Goal: Task Accomplishment & Management: Use online tool/utility

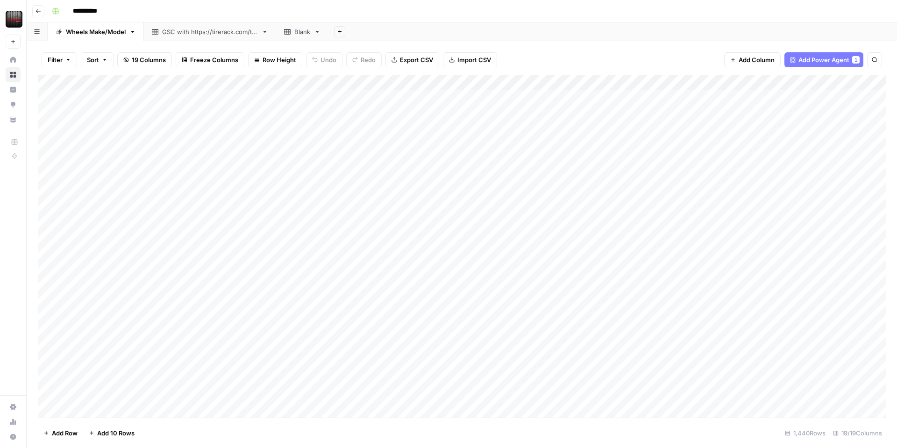
click at [364, 365] on div "Add Column" at bounding box center [462, 246] width 848 height 343
click at [368, 365] on div "Add Column" at bounding box center [462, 246] width 848 height 343
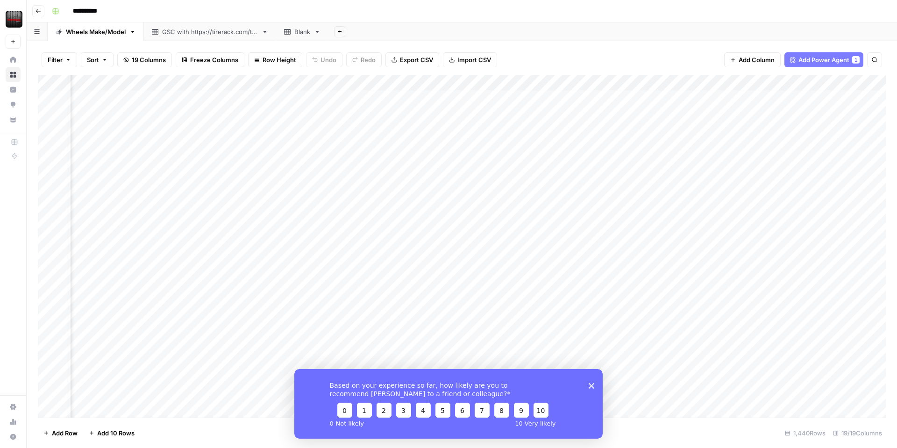
scroll to position [0, 226]
click at [635, 83] on div "Add Column" at bounding box center [462, 246] width 848 height 343
click at [596, 175] on span "Edit Workflow" at bounding box center [628, 174] width 82 height 9
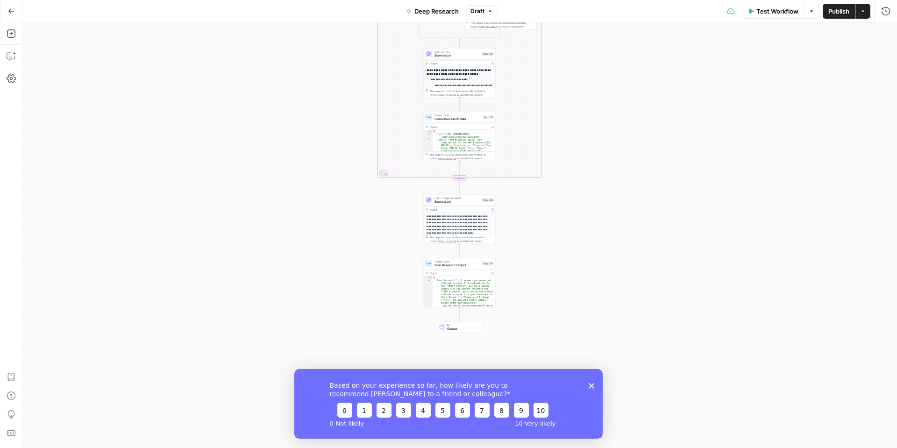
click at [591, 386] on polygon "Close survey" at bounding box center [592, 386] width 6 height 6
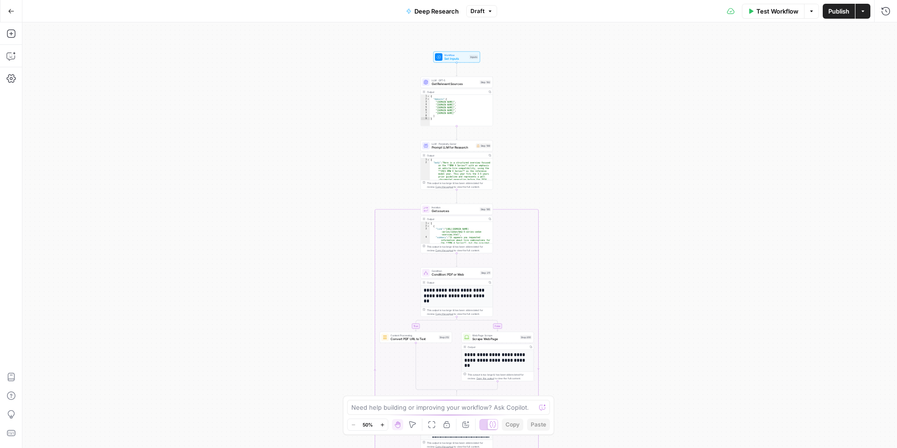
click at [16, 16] on button "Go Back" at bounding box center [11, 11] width 17 height 17
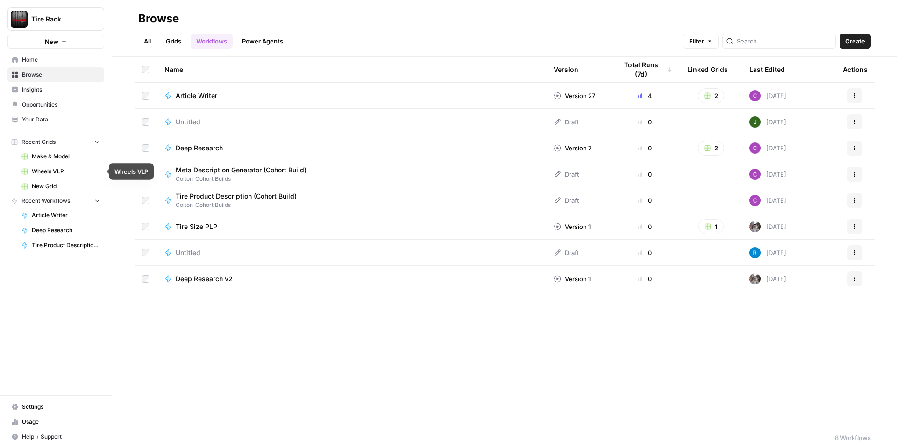
click at [42, 171] on span "Wheels VLP" at bounding box center [66, 171] width 68 height 8
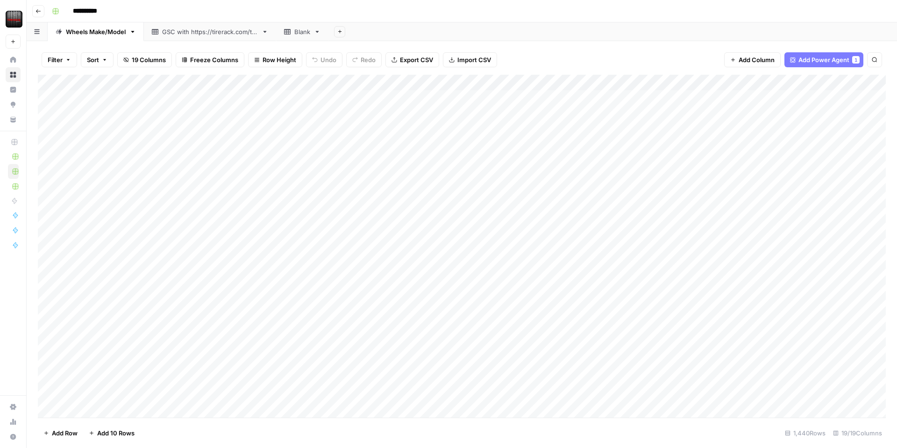
click at [286, 84] on div "Add Column" at bounding box center [462, 246] width 848 height 343
click at [228, 178] on span "Edit Workflow" at bounding box center [264, 174] width 82 height 9
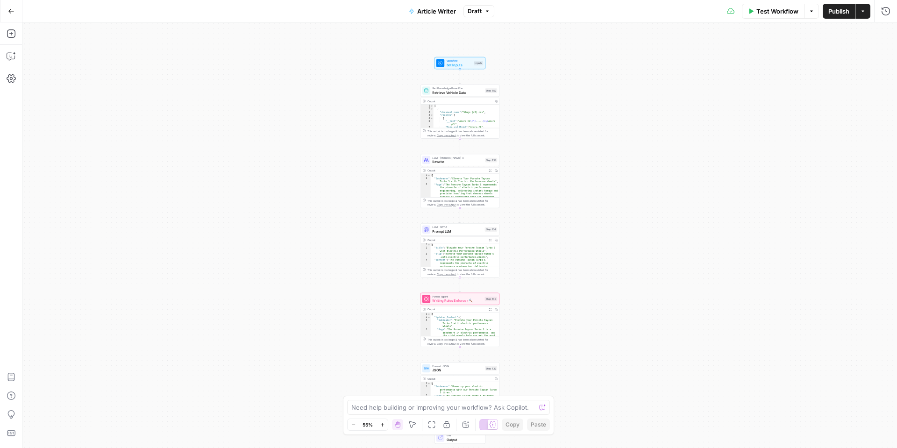
click at [829, 11] on span "Publish" at bounding box center [839, 11] width 21 height 9
click at [8, 13] on icon "button" at bounding box center [11, 11] width 7 height 7
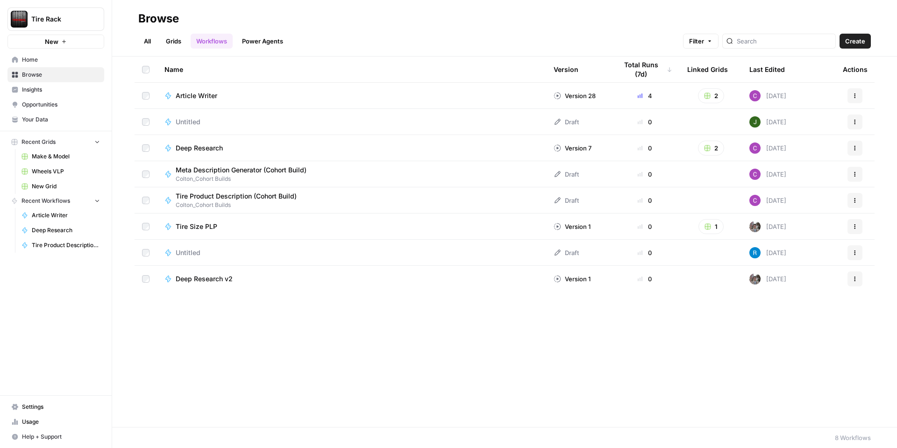
click at [46, 171] on span "Wheels VLP" at bounding box center [66, 171] width 68 height 8
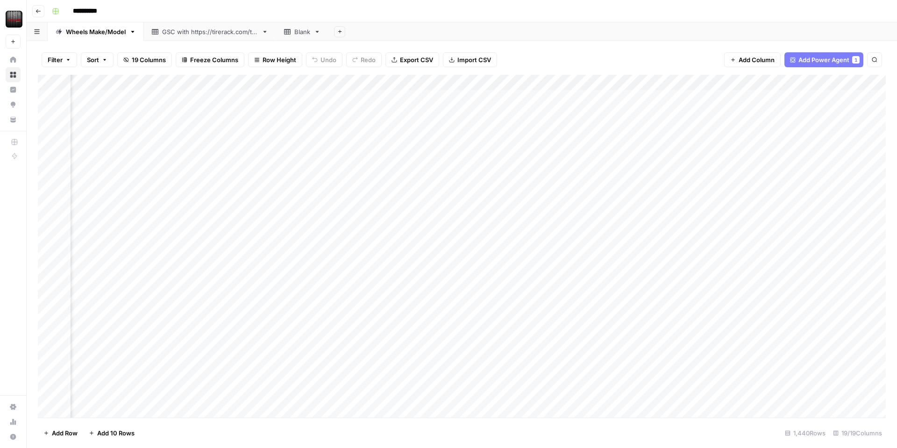
scroll to position [0, 417]
click at [611, 83] on div "Add Column" at bounding box center [462, 246] width 848 height 343
click at [593, 172] on span "Edit Workflow" at bounding box center [606, 174] width 82 height 9
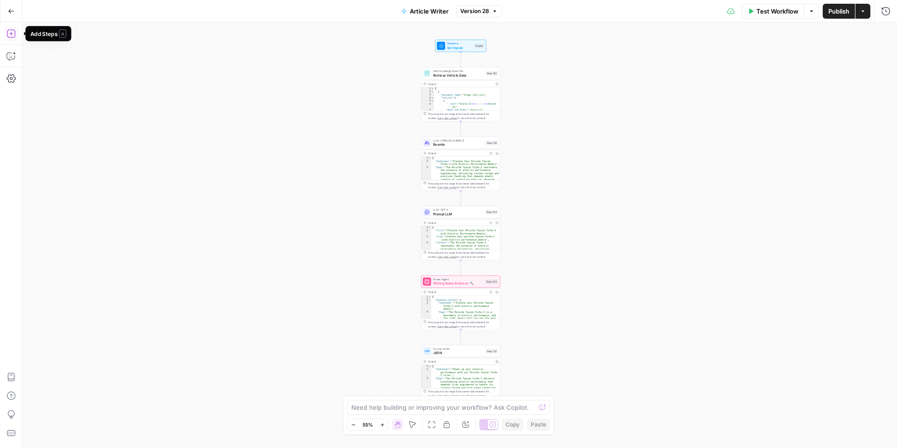
click at [9, 30] on icon "button" at bounding box center [11, 33] width 9 height 9
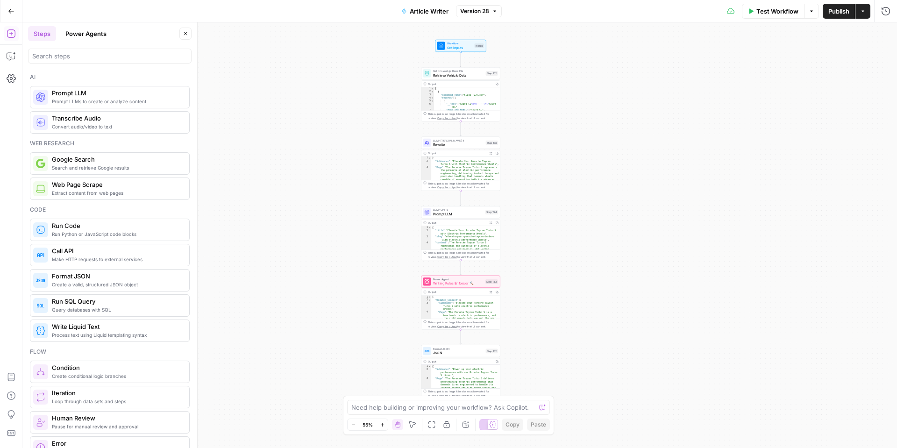
click at [10, 14] on button "Go Back" at bounding box center [11, 11] width 17 height 17
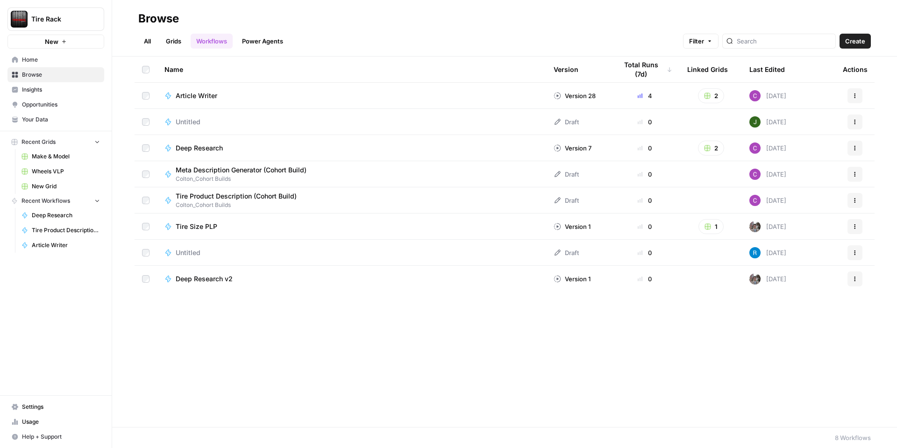
click at [54, 173] on span "Wheels VLP" at bounding box center [66, 171] width 68 height 8
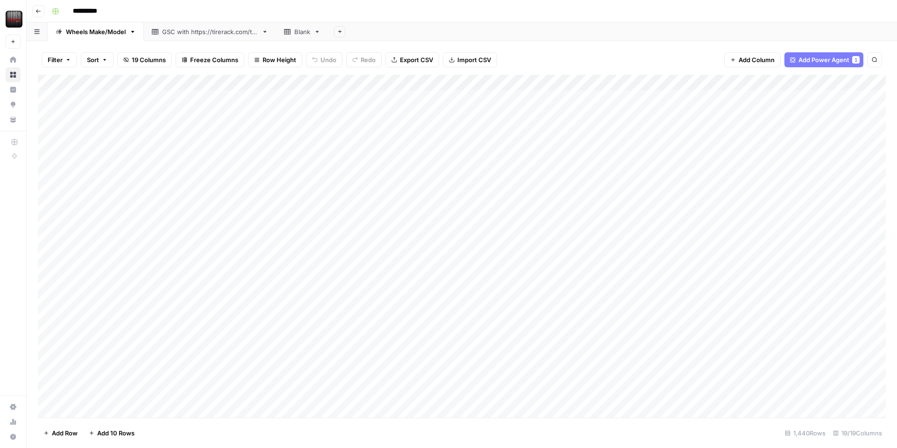
click at [286, 81] on div "Add Column" at bounding box center [462, 246] width 848 height 343
click at [240, 172] on span "Edit Workflow" at bounding box center [264, 174] width 82 height 9
click at [727, 83] on div "Add Column" at bounding box center [462, 246] width 848 height 343
click at [714, 84] on div at bounding box center [704, 84] width 85 height 19
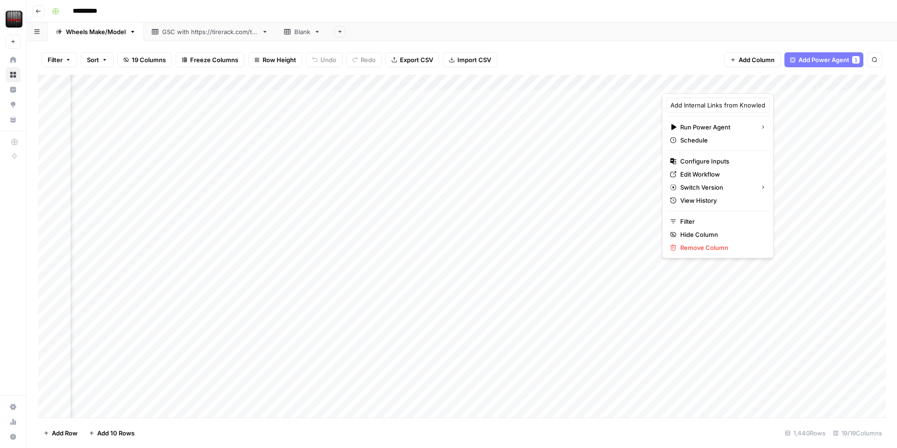
click at [693, 62] on div "Filter Sort 19 Columns Freeze Columns Row Height Undo Redo Export CSV Import CS…" at bounding box center [462, 60] width 848 height 30
click at [696, 86] on div "Add Column" at bounding box center [462, 246] width 848 height 343
click at [698, 69] on div "Filter Sort 19 Columns Freeze Columns Row Height Undo Redo Export CSV Import CS…" at bounding box center [462, 60] width 848 height 30
click at [694, 83] on div "Add Column" at bounding box center [462, 246] width 848 height 343
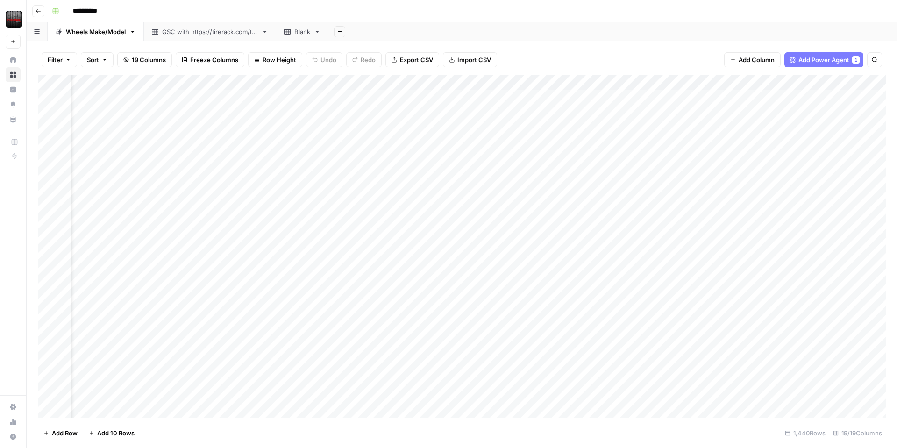
click at [726, 83] on div "Add Column" at bounding box center [462, 246] width 848 height 343
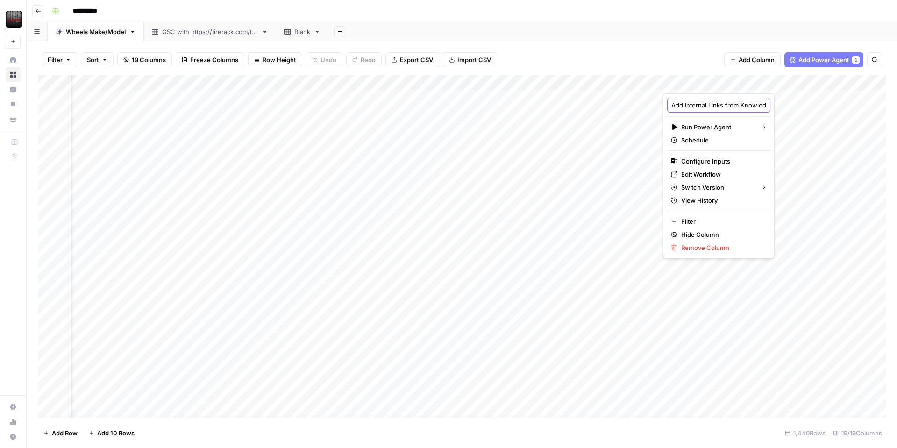
click at [694, 106] on input "Add Internal Links from Knowledge Base - Fork" at bounding box center [719, 104] width 95 height 9
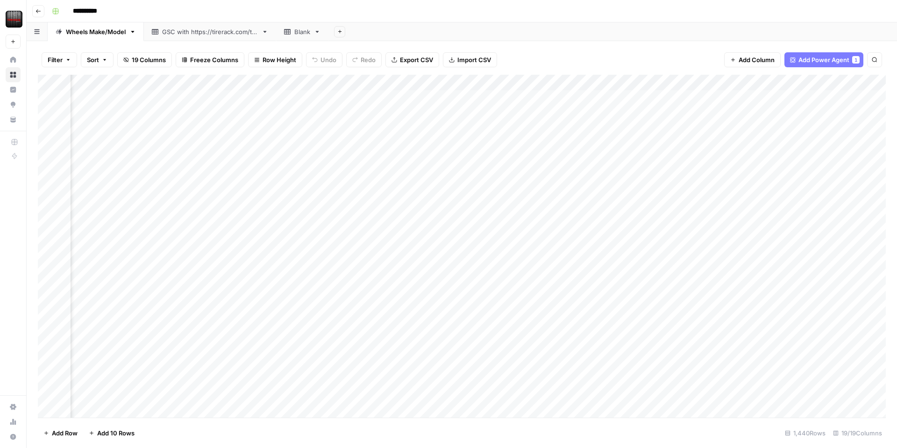
scroll to position [2, 505]
click at [693, 84] on div "Add Column" at bounding box center [462, 246] width 848 height 343
click at [692, 83] on div "Add Column" at bounding box center [462, 246] width 848 height 343
click at [691, 85] on div "Add Column" at bounding box center [462, 246] width 848 height 343
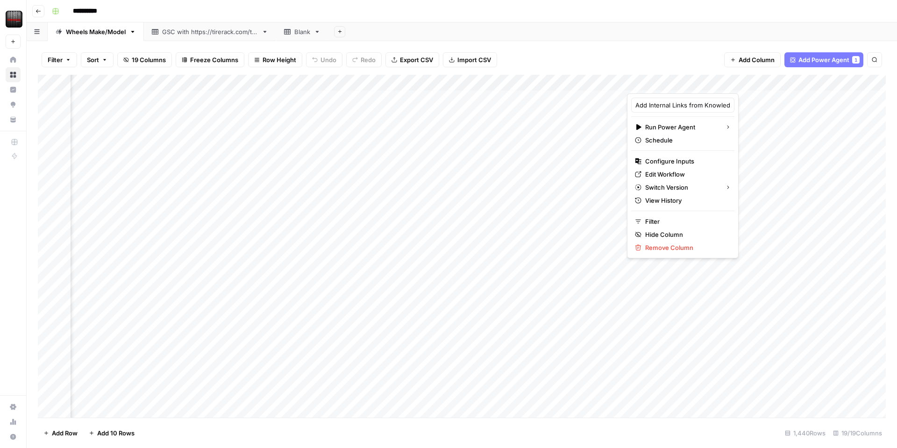
scroll to position [2, 505]
click at [686, 55] on div "Filter Sort 19 Columns Freeze Columns Row Height Undo Redo Export CSV Import CS…" at bounding box center [462, 60] width 848 height 30
click at [688, 83] on div "Add Column" at bounding box center [462, 246] width 848 height 343
click at [663, 52] on div "Filter Sort 19 Columns Freeze Columns Row Height Undo Redo Export CSV Import CS…" at bounding box center [462, 60] width 848 height 30
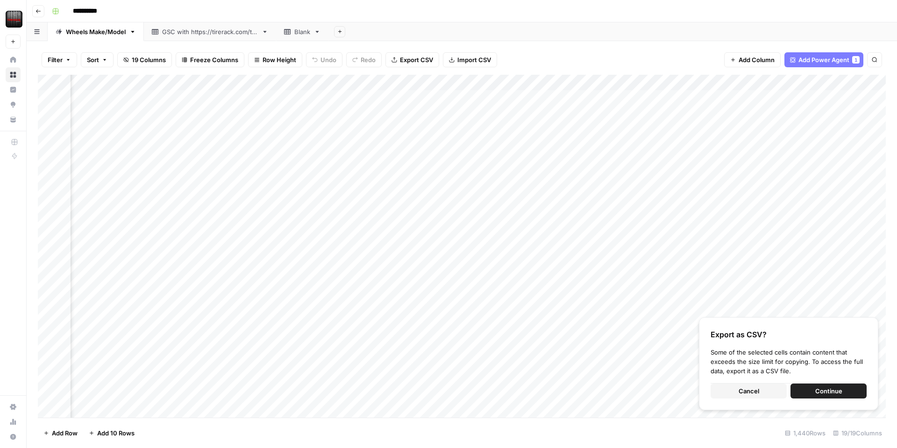
scroll to position [2, 168]
click at [291, 84] on div "Add Column" at bounding box center [462, 246] width 848 height 343
click at [543, 55] on div "Filter Sort 19 Columns Freeze Columns Row Height Undo Redo Export CSV Import CS…" at bounding box center [462, 60] width 848 height 30
click at [739, 58] on span "Add Column" at bounding box center [757, 59] width 36 height 9
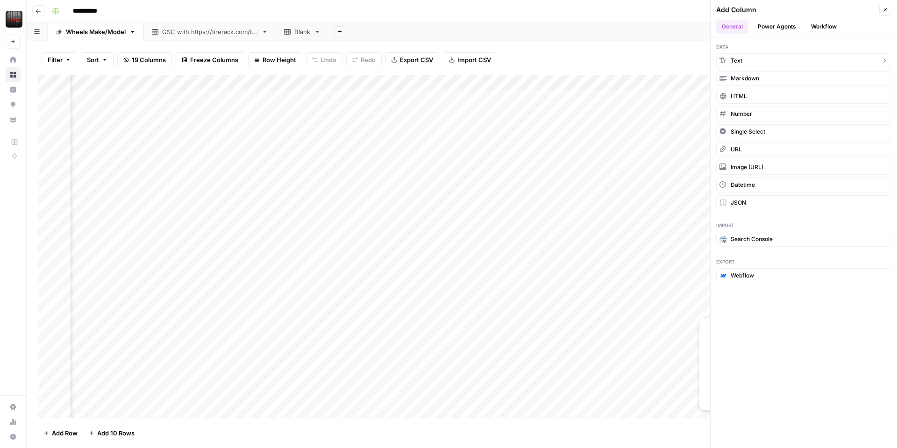
click at [742, 61] on span "Text" at bounding box center [737, 61] width 12 height 8
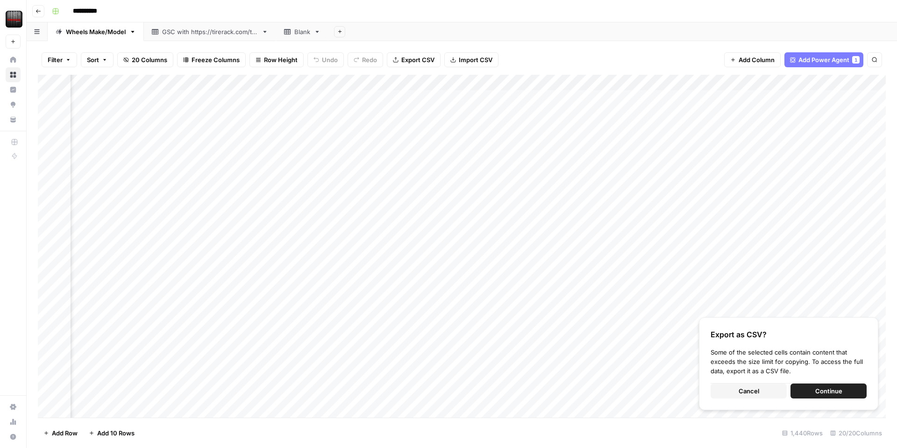
scroll to position [2, 391]
drag, startPoint x: 772, startPoint y: 83, endPoint x: 209, endPoint y: 88, distance: 563.2
click at [209, 88] on div "Add Column" at bounding box center [462, 246] width 848 height 343
click at [331, 80] on div "Add Column" at bounding box center [462, 246] width 848 height 343
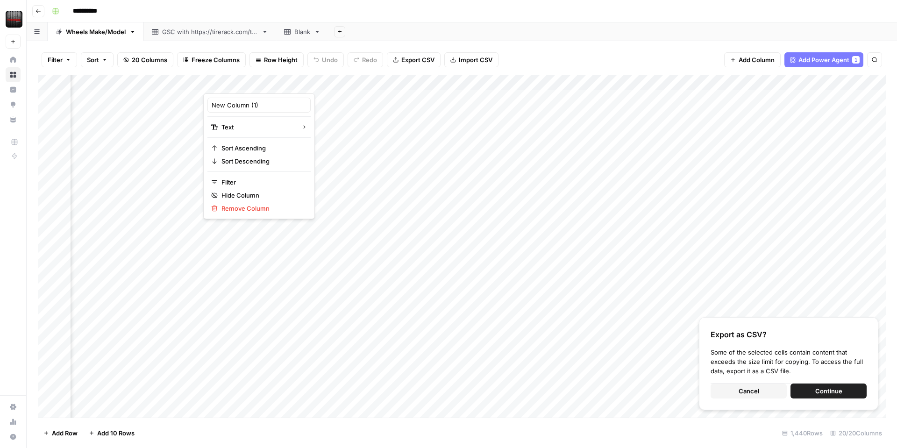
click at [294, 81] on div at bounding box center [270, 84] width 135 height 19
click at [550, 55] on div "Filter Sort 20 Columns Freeze Columns Row Height Undo Redo Export CSV Import CS…" at bounding box center [462, 60] width 848 height 30
click at [808, 58] on span "Add Power Agent" at bounding box center [824, 59] width 51 height 9
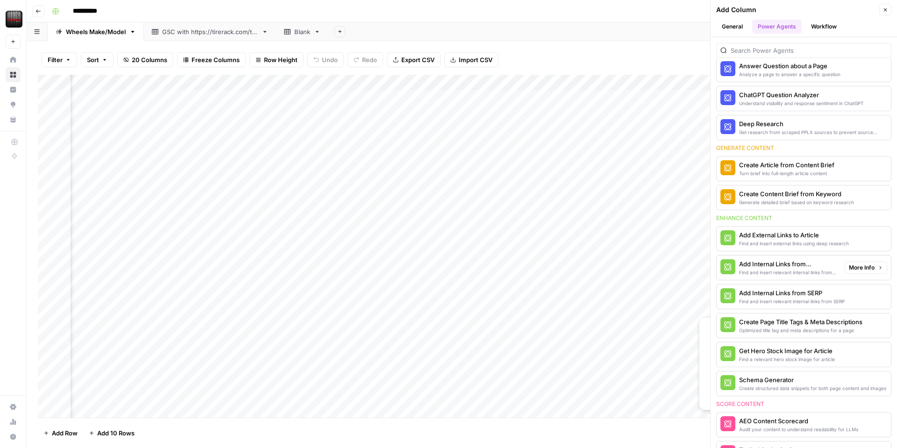
scroll to position [151, 0]
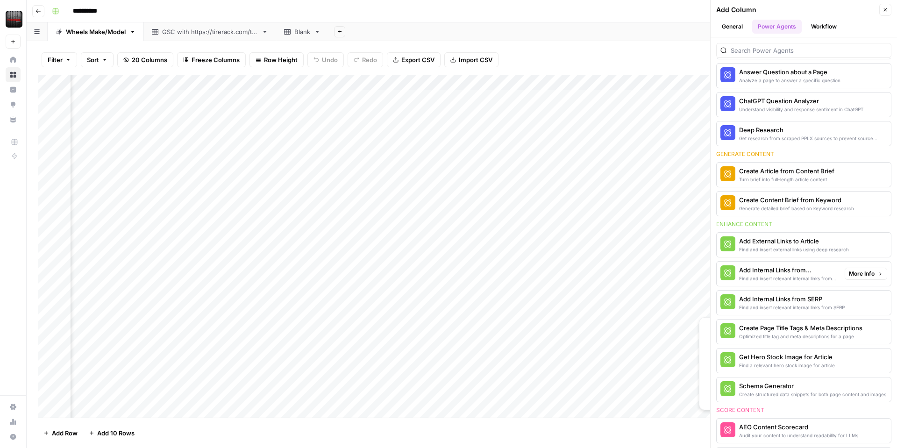
click at [818, 273] on div "Add Internal Links from Knowledge Base" at bounding box center [788, 269] width 98 height 9
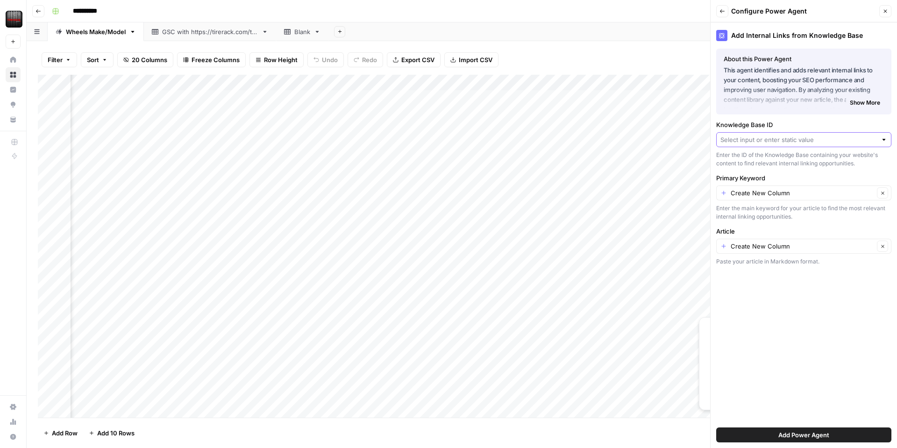
click at [754, 141] on input "Knowledge Base ID" at bounding box center [799, 139] width 157 height 9
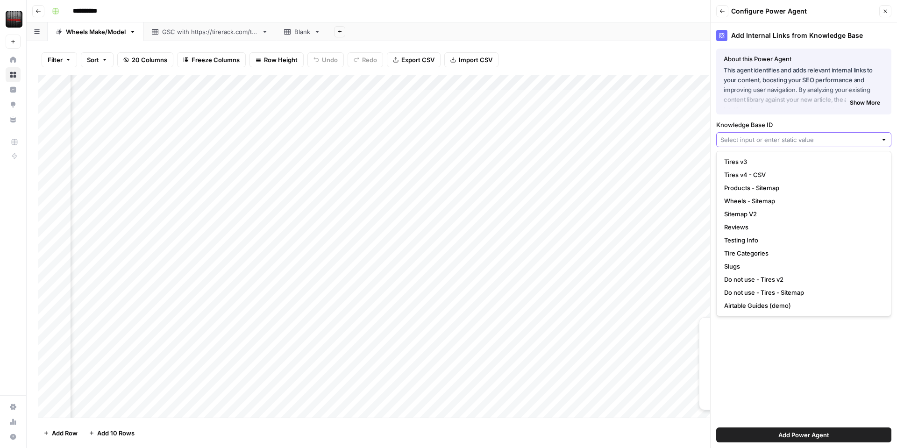
click at [754, 141] on input "Knowledge Base ID" at bounding box center [799, 139] width 157 height 9
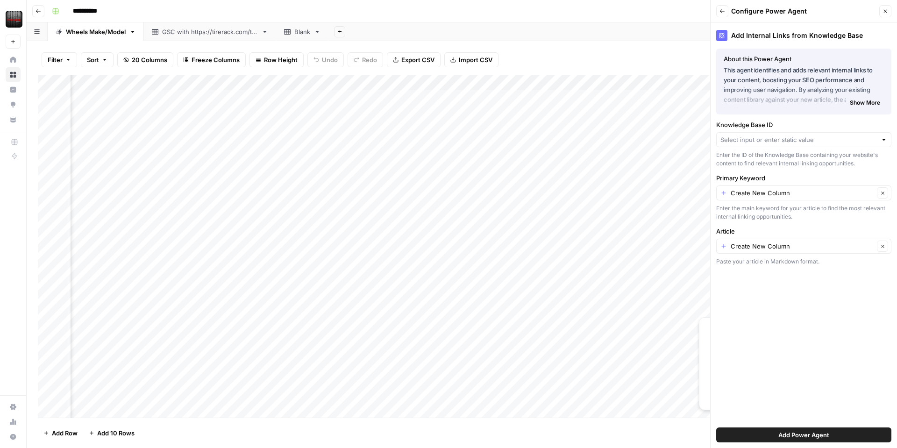
click at [756, 123] on label "Knowledge Base ID" at bounding box center [803, 124] width 175 height 9
click at [756, 135] on input "Knowledge Base ID" at bounding box center [799, 139] width 157 height 9
click at [753, 351] on div "Add Internal Links from Knowledge Base About this Power Agent This agent identi…" at bounding box center [804, 235] width 186 height 426
click at [288, 82] on div "Add Column" at bounding box center [462, 246] width 848 height 343
click at [267, 163] on span "Configure Inputs" at bounding box center [284, 161] width 82 height 9
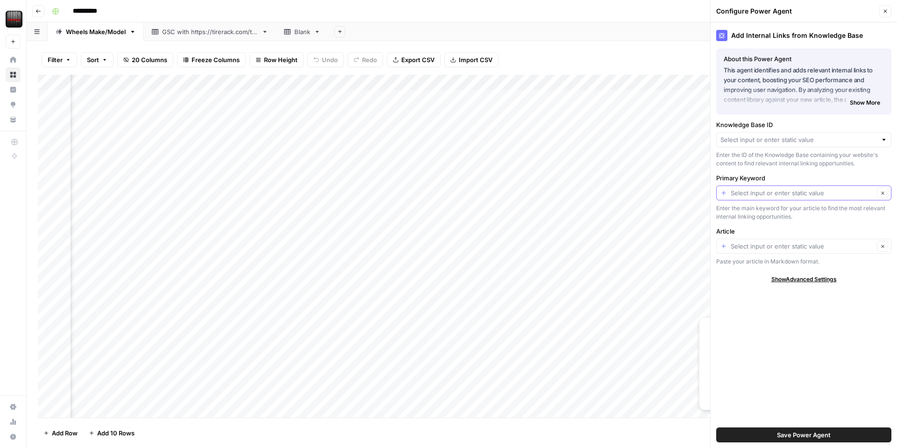
click at [849, 196] on input "Primary Keyword" at bounding box center [802, 192] width 143 height 9
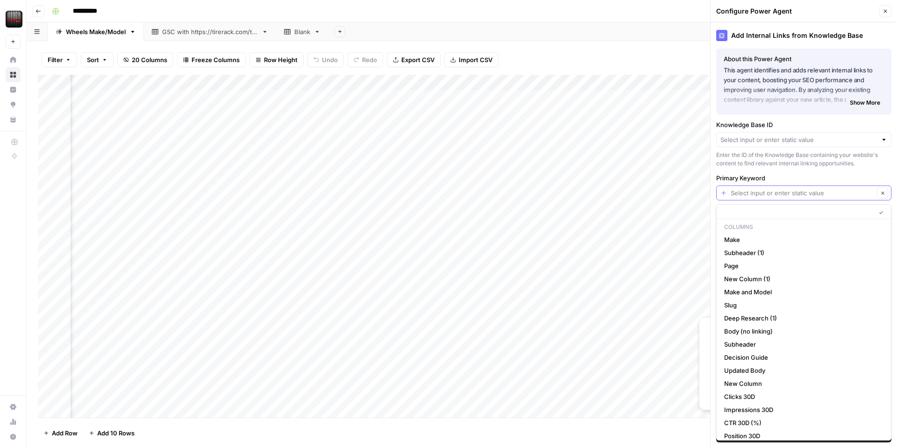
click at [849, 196] on input "Primary Keyword" at bounding box center [802, 192] width 143 height 9
click at [686, 41] on div "Add Sheet" at bounding box center [613, 31] width 569 height 19
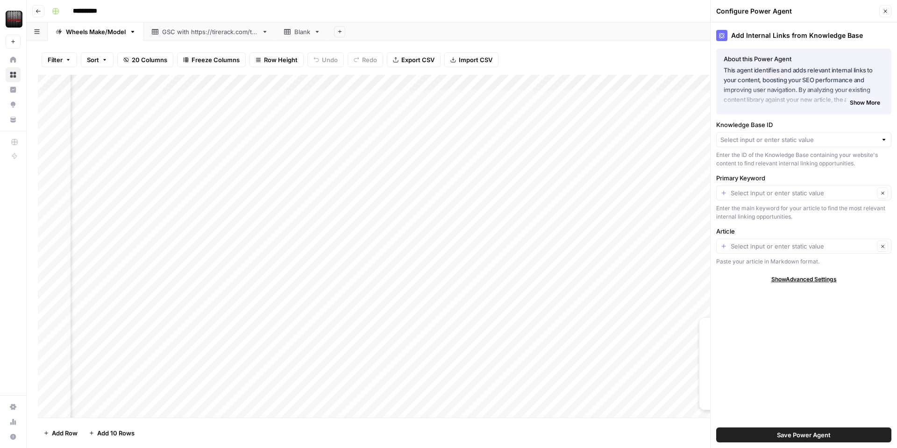
click at [883, 10] on icon "button" at bounding box center [886, 11] width 6 height 6
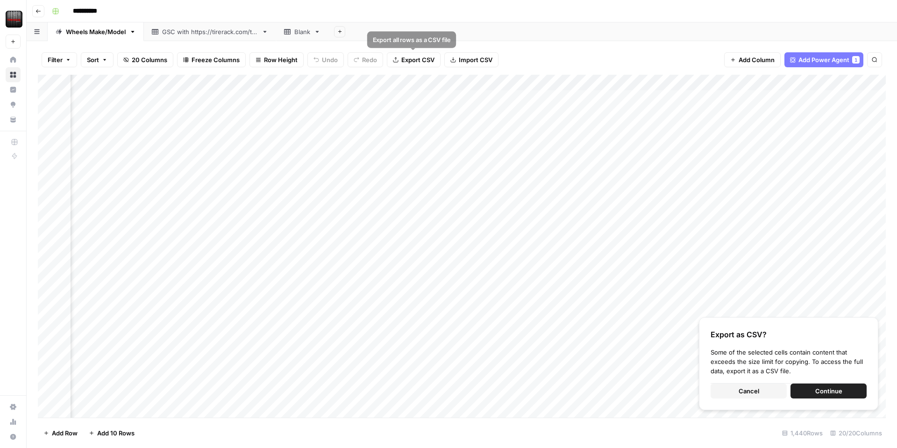
scroll to position [2, 326]
click at [231, 80] on div "Add Column" at bounding box center [462, 246] width 848 height 343
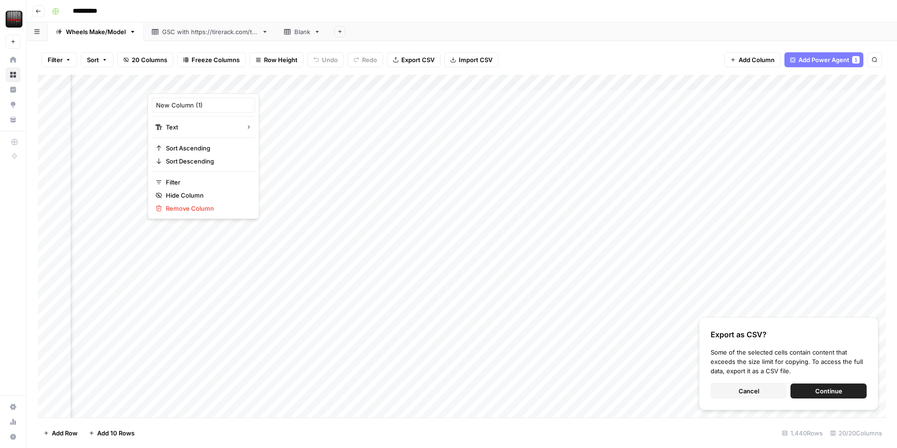
click at [680, 60] on div "Filter Sort 20 Columns Freeze Columns Row Height Undo Redo Export CSV Import CS…" at bounding box center [462, 60] width 848 height 30
click at [752, 80] on div "Add Column" at bounding box center [462, 246] width 848 height 343
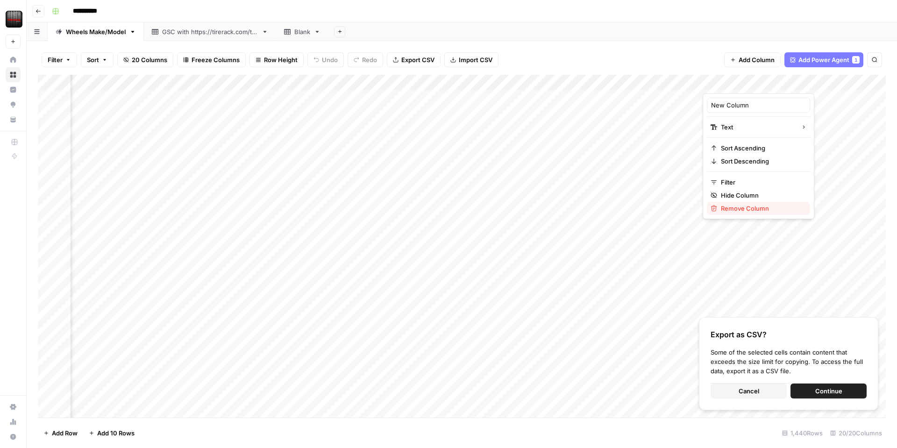
click at [724, 210] on span "Remove Column" at bounding box center [762, 208] width 82 height 9
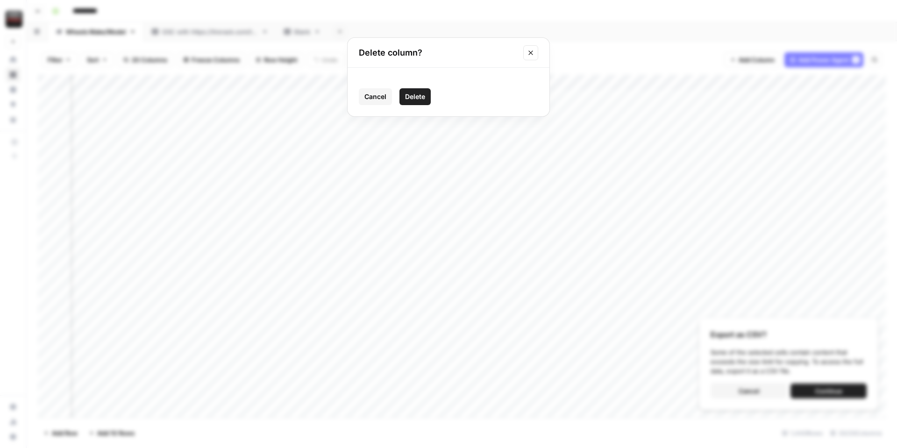
click at [408, 90] on button "Delete" at bounding box center [415, 96] width 31 height 17
click at [814, 59] on span "Add Power Agent" at bounding box center [824, 59] width 51 height 9
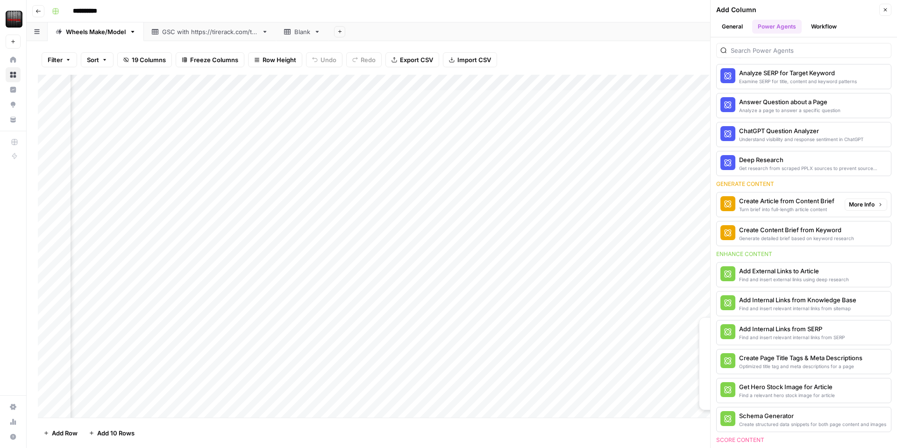
scroll to position [125, 0]
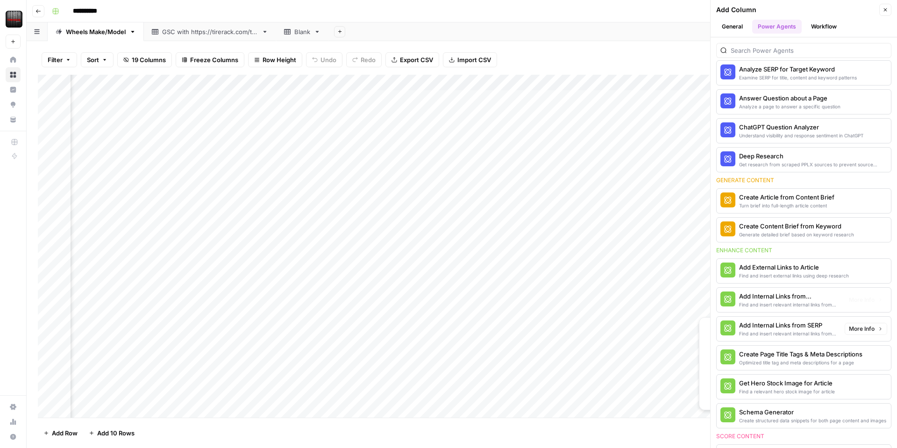
click at [787, 305] on div "Find and insert relevant internal links from sitemap" at bounding box center [788, 304] width 98 height 7
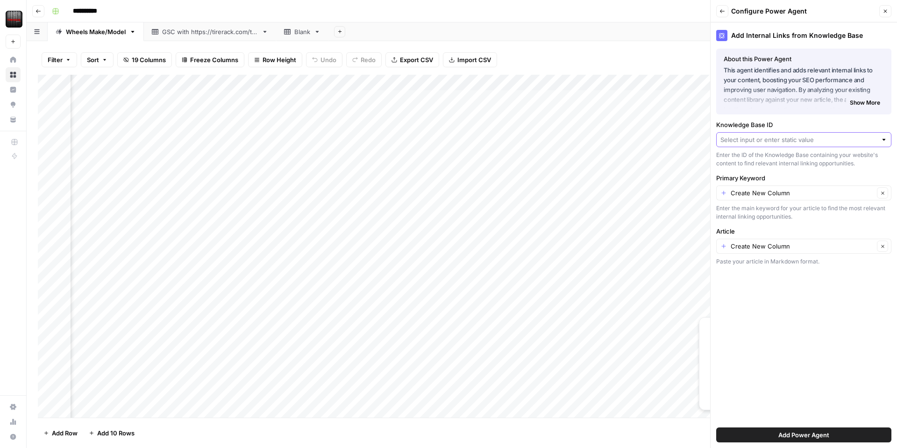
click at [769, 139] on input "Knowledge Base ID" at bounding box center [799, 139] width 157 height 9
drag, startPoint x: 543, startPoint y: 50, endPoint x: 458, endPoint y: 85, distance: 91.7
click at [543, 49] on div "Filter Sort 19 Columns Freeze Columns Row Height Undo Redo Export CSV Import CS…" at bounding box center [462, 60] width 848 height 30
click at [286, 81] on div "Add Column" at bounding box center [462, 246] width 848 height 343
click at [258, 175] on span "Edit Workflow" at bounding box center [284, 174] width 82 height 9
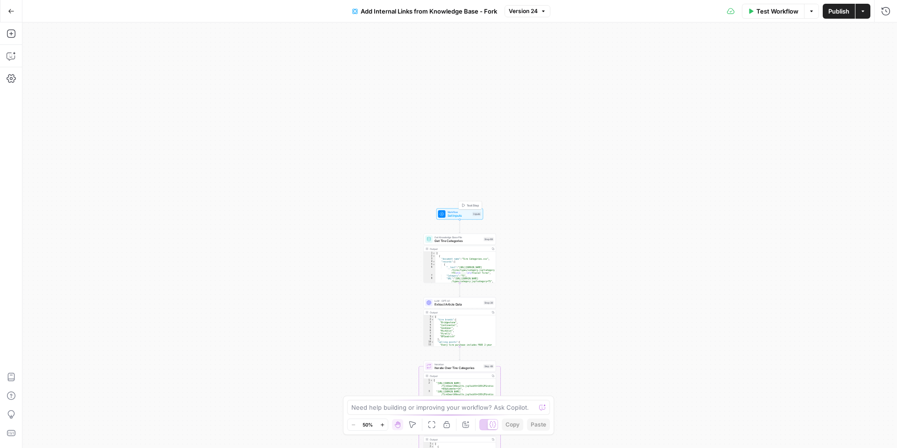
click at [458, 215] on span "Set Inputs" at bounding box center [459, 216] width 23 height 5
click at [594, 80] on div at bounding box center [716, 75] width 348 height 18
click at [625, 72] on ID "Knowledge Base ID" at bounding box center [716, 75] width 336 height 9
click at [844, 60] on button "edit field" at bounding box center [859, 57] width 36 height 11
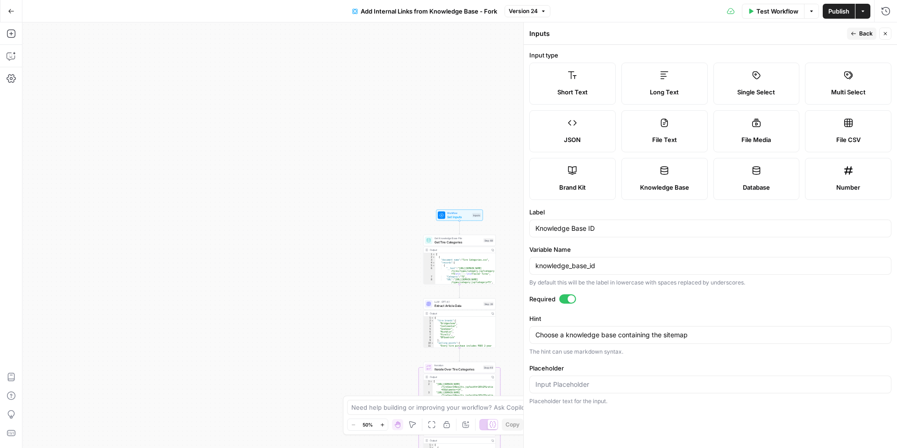
click at [866, 31] on span "Back" at bounding box center [866, 33] width 14 height 8
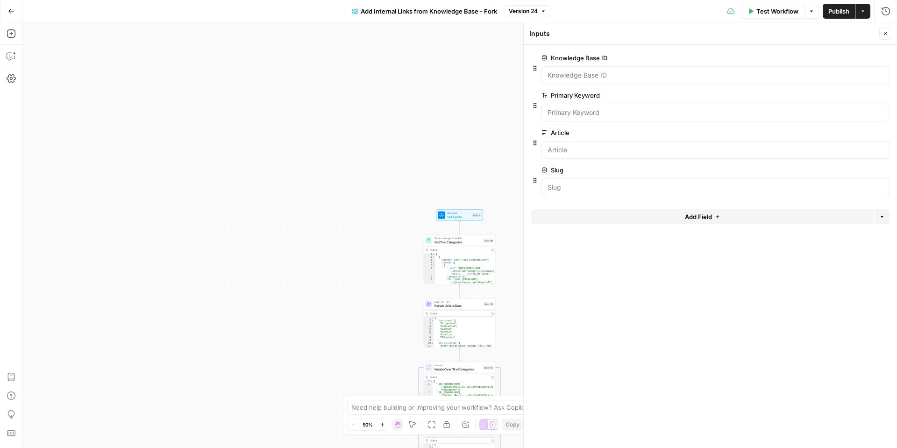
click at [852, 95] on span "edit field" at bounding box center [855, 95] width 21 height 7
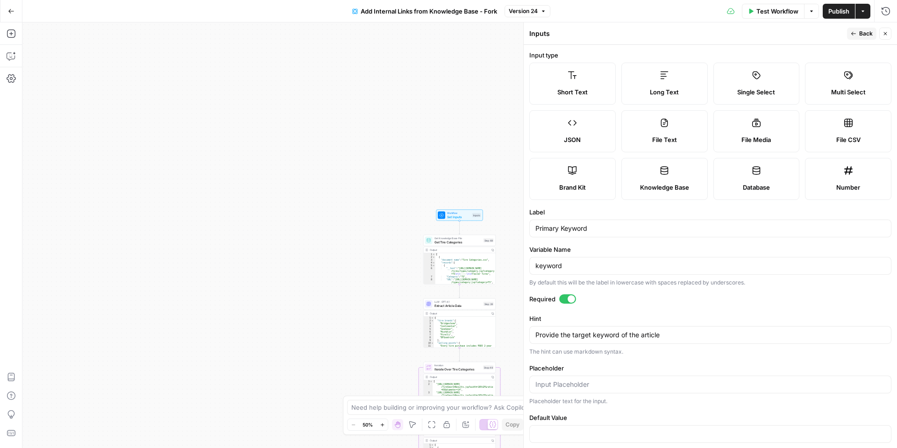
drag, startPoint x: 864, startPoint y: 31, endPoint x: 861, endPoint y: 36, distance: 5.1
click at [864, 31] on span "Back" at bounding box center [866, 33] width 14 height 8
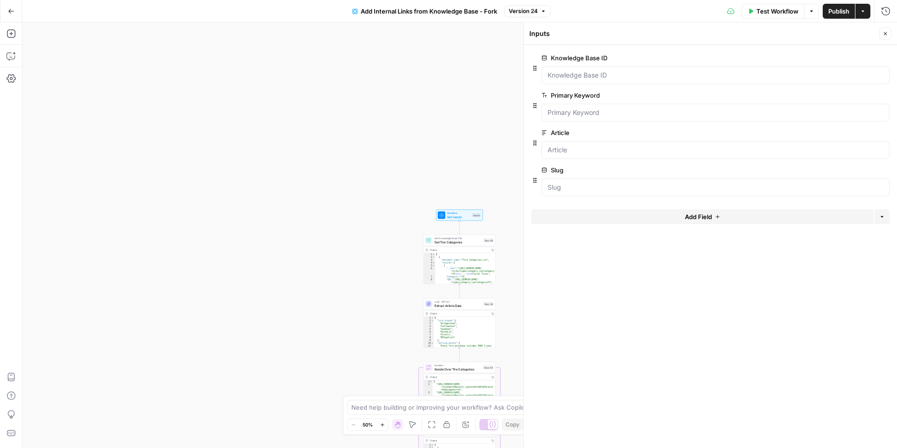
click at [855, 136] on span "edit field" at bounding box center [855, 132] width 21 height 7
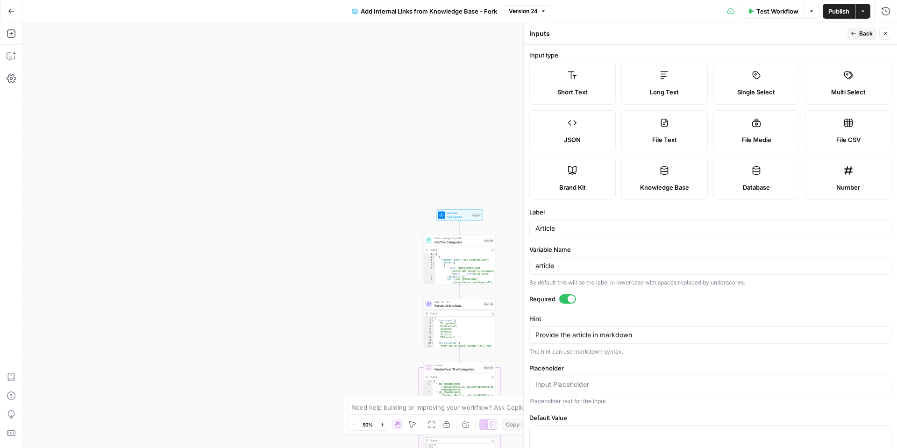
scroll to position [32, 0]
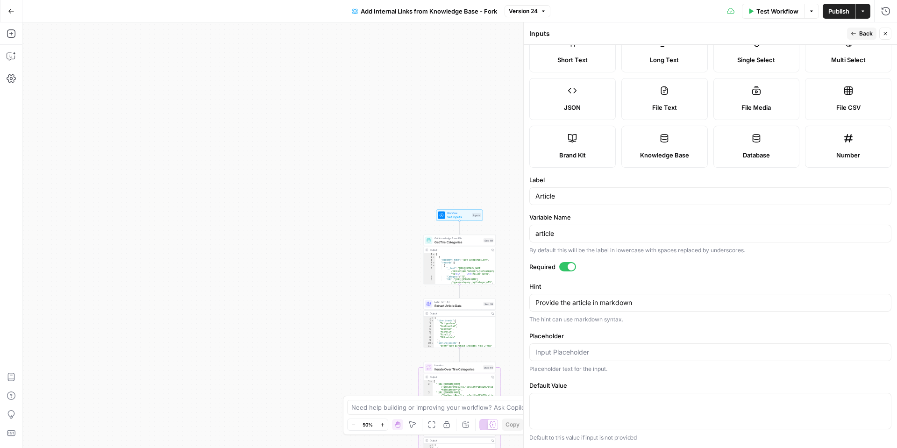
drag, startPoint x: 861, startPoint y: 31, endPoint x: 853, endPoint y: 38, distance: 10.3
click at [860, 31] on span "Back" at bounding box center [866, 33] width 14 height 8
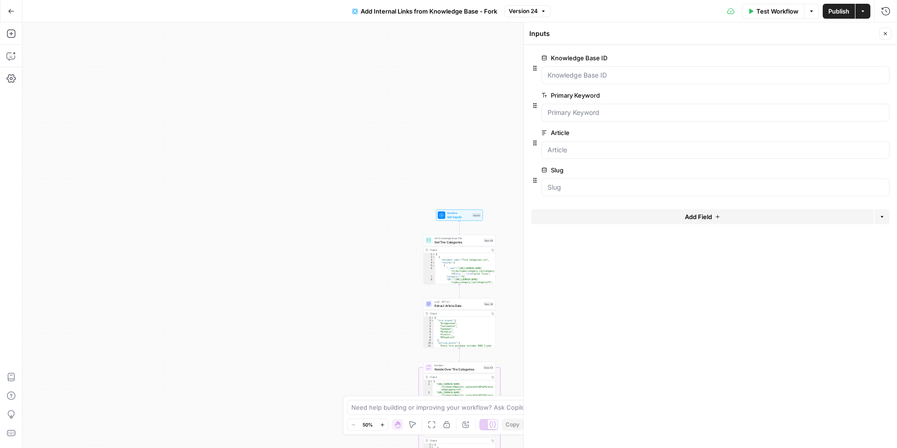
click at [853, 170] on span "edit field" at bounding box center [855, 169] width 21 height 7
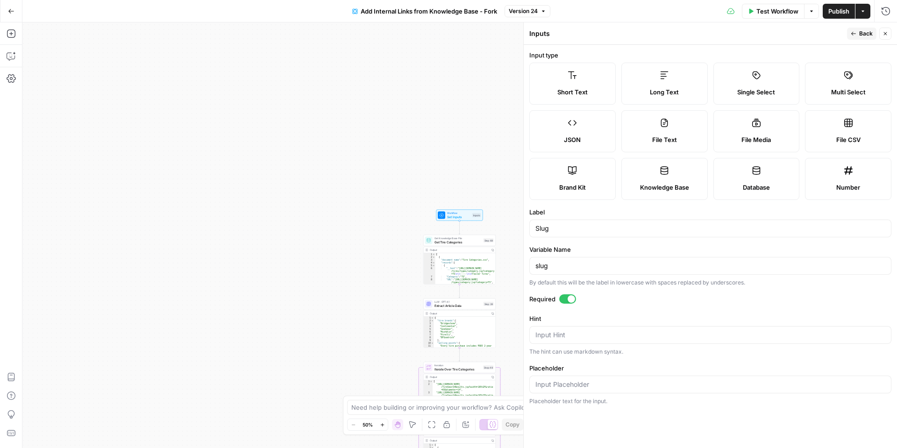
drag, startPoint x: 865, startPoint y: 36, endPoint x: 854, endPoint y: 43, distance: 13.0
click at [865, 36] on span "Back" at bounding box center [866, 33] width 14 height 8
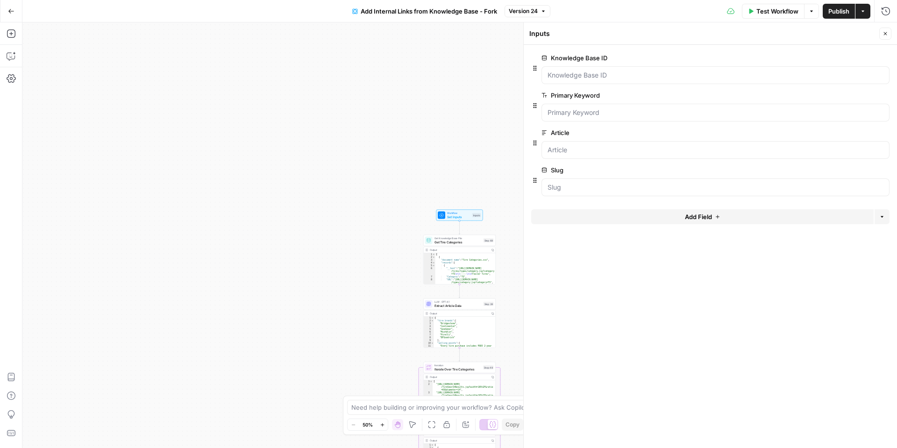
click at [414, 183] on div "Workflow Set Inputs Inputs Get Knowledge Base File Get Tire Categories Step 69 …" at bounding box center [459, 235] width 875 height 426
click at [445, 242] on span "Get Tire Categories" at bounding box center [458, 242] width 47 height 5
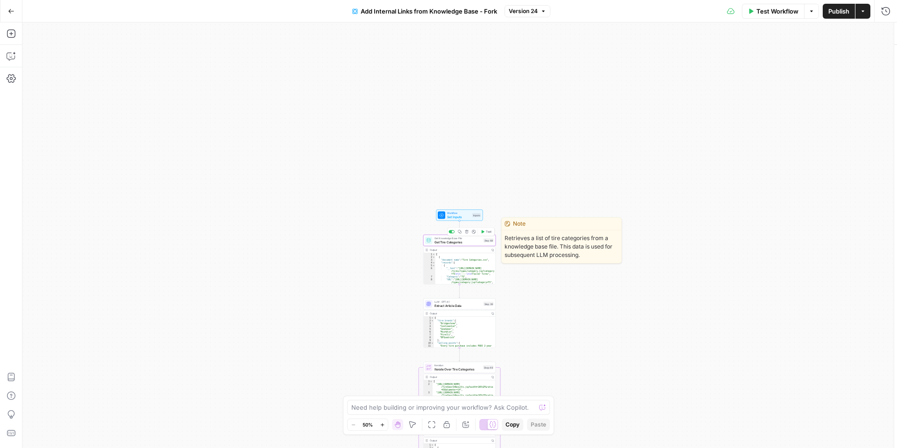
type input "Tire Categories"
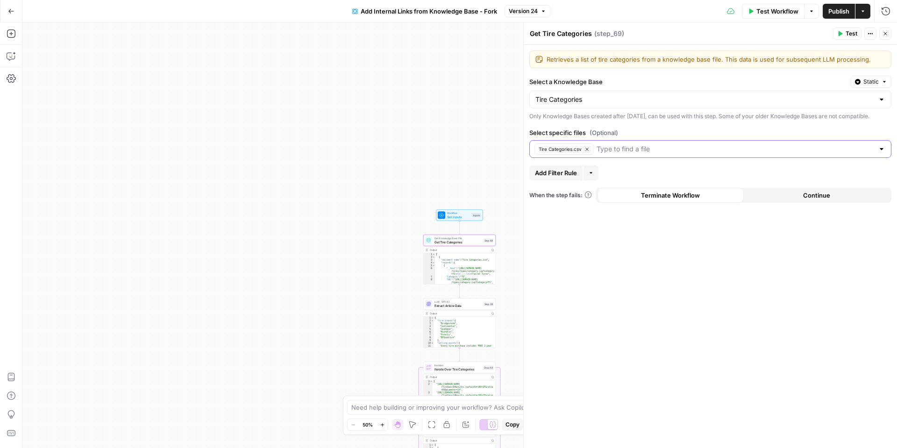
click at [654, 154] on input "Select specific files (Optional)" at bounding box center [736, 148] width 278 height 9
click at [659, 250] on div "Retrieves a list of tire categories from a knowledge base file. This data is us…" at bounding box center [710, 246] width 373 height 403
click at [641, 154] on input "Select specific files (Optional)" at bounding box center [736, 148] width 278 height 9
click at [593, 276] on div "Retrieves a list of tire categories from a knowledge base file. This data is us…" at bounding box center [710, 246] width 373 height 403
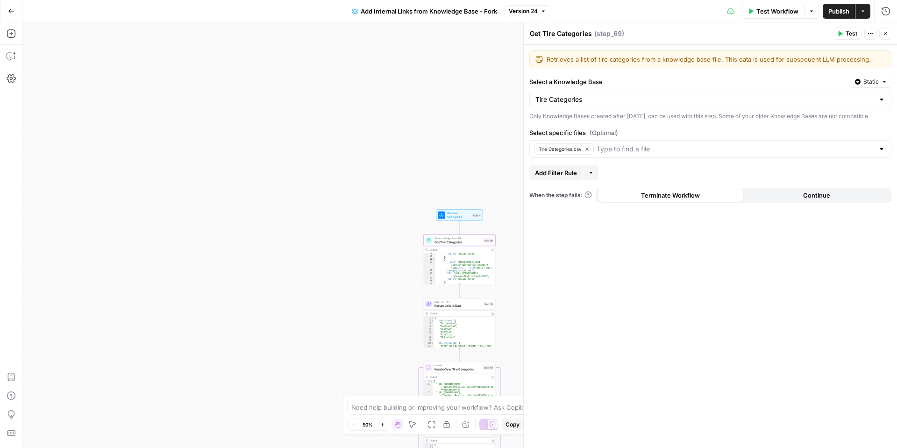
scroll to position [74, 0]
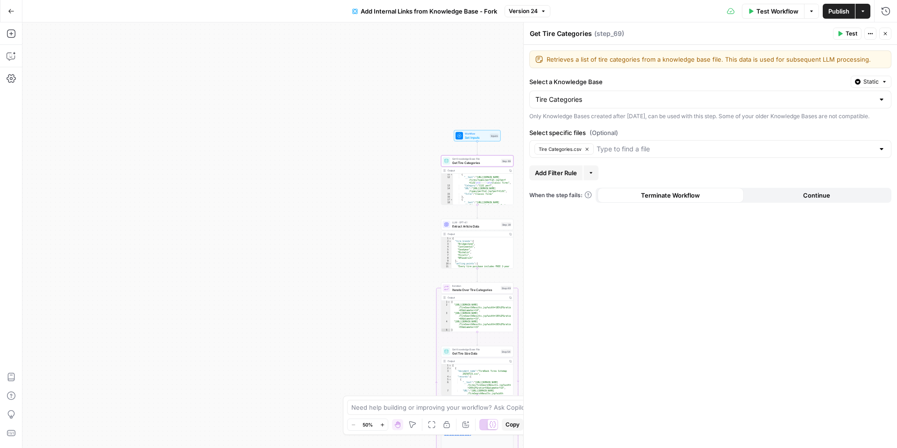
click at [887, 37] on button "Close" at bounding box center [886, 34] width 12 height 12
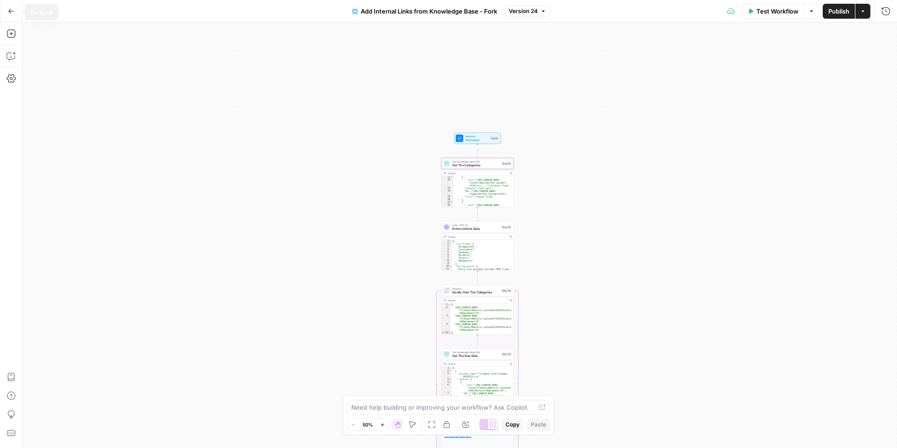
drag, startPoint x: 6, startPoint y: 6, endPoint x: 14, endPoint y: 11, distance: 9.2
click at [6, 6] on button "Go Back" at bounding box center [11, 11] width 17 height 17
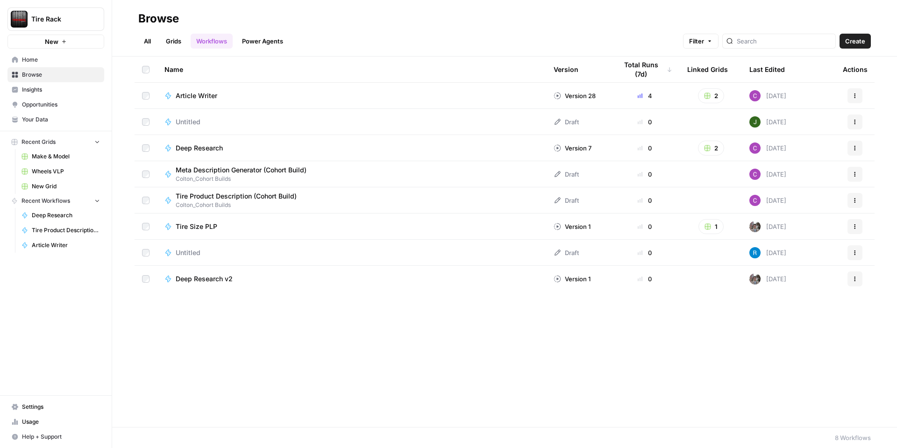
click at [47, 168] on span "Wheels VLP" at bounding box center [66, 171] width 68 height 8
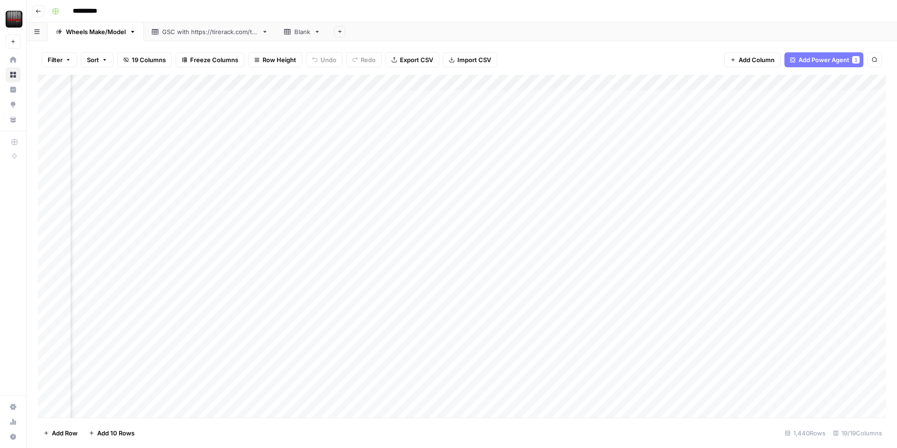
scroll to position [0, 433]
click at [562, 83] on div "Add Column" at bounding box center [462, 246] width 848 height 343
click at [537, 174] on span "Edit Workflow" at bounding box center [556, 174] width 82 height 9
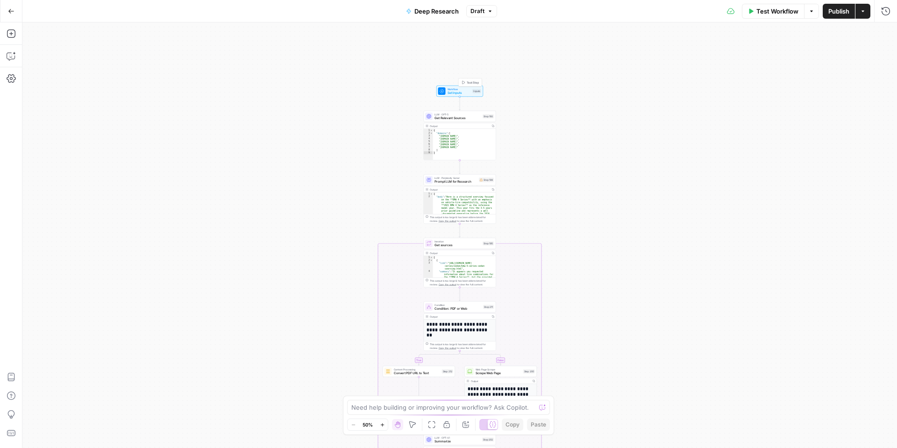
click at [453, 92] on span "Set Inputs" at bounding box center [459, 93] width 23 height 5
click at [603, 106] on input "Topic" at bounding box center [721, 105] width 310 height 9
click at [846, 90] on span "edit field" at bounding box center [847, 88] width 21 height 7
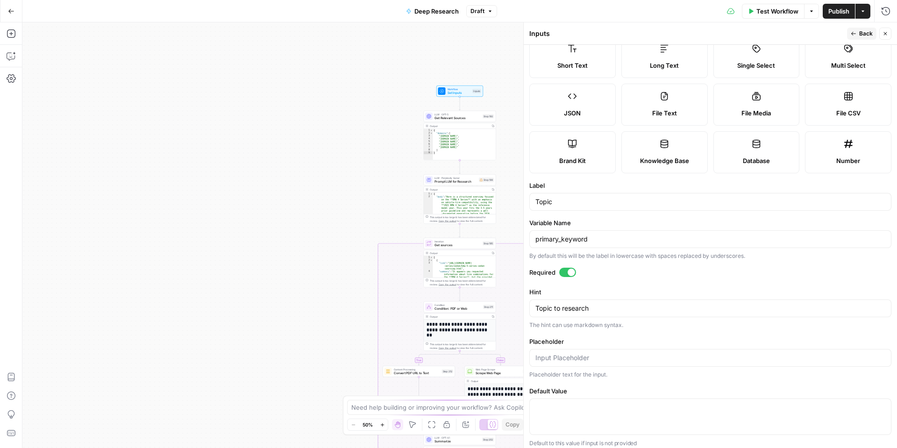
scroll to position [28, 0]
click at [866, 32] on span "Back" at bounding box center [866, 33] width 14 height 8
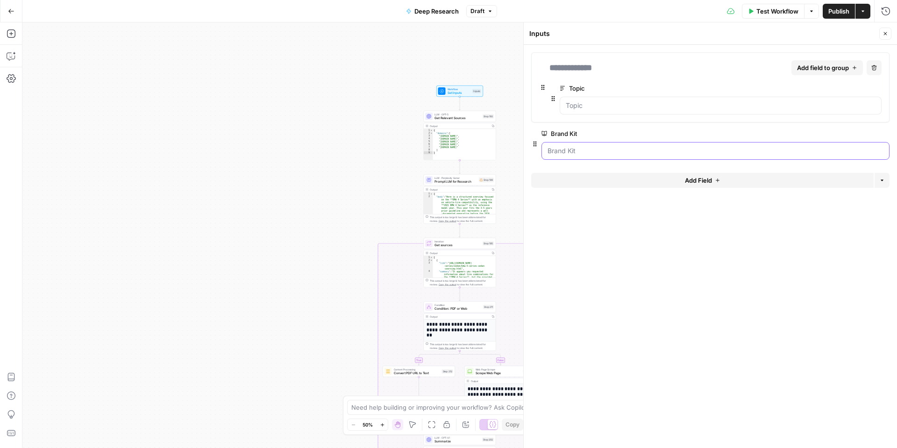
click at [579, 151] on Kit "Brand Kit" at bounding box center [716, 150] width 336 height 9
click at [851, 135] on span "edit field" at bounding box center [855, 133] width 21 height 7
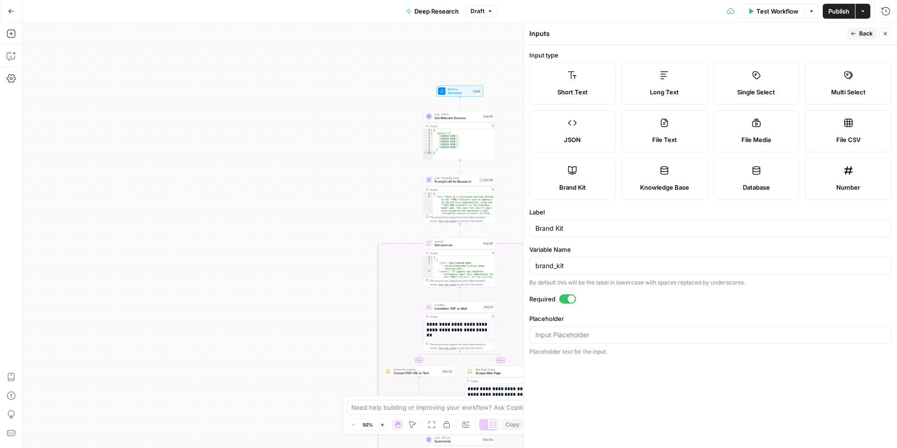
click at [864, 34] on span "Back" at bounding box center [866, 33] width 14 height 8
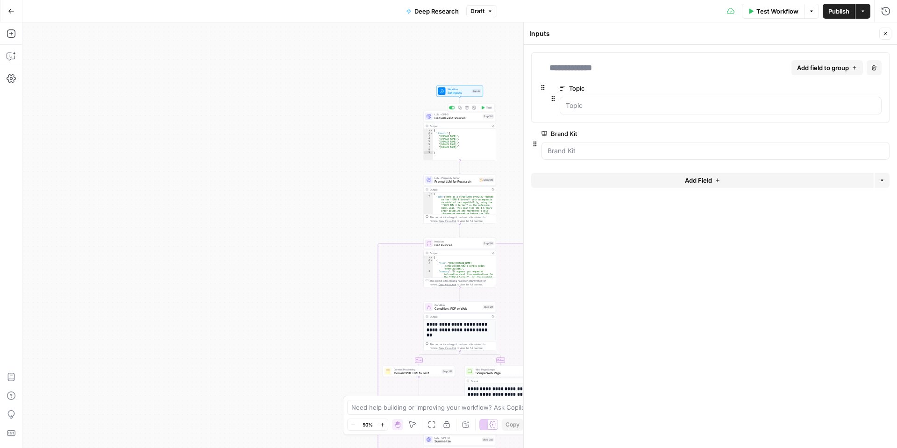
click at [461, 119] on span "Get Relevant Sources" at bounding box center [458, 118] width 46 height 5
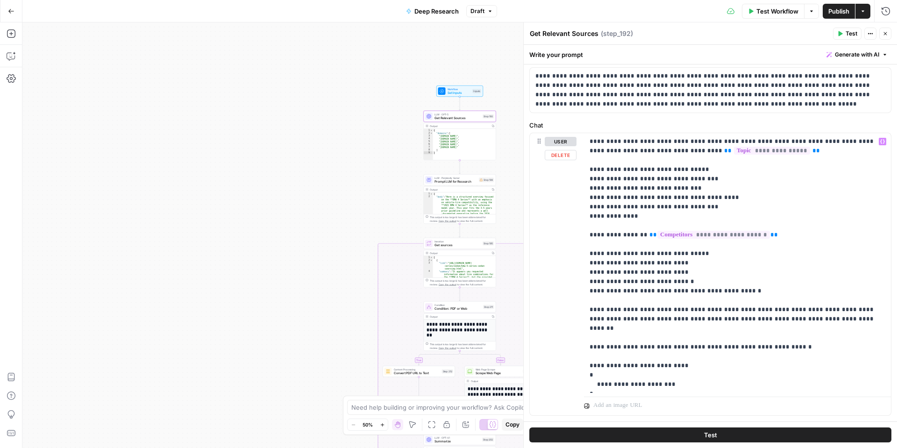
scroll to position [62, 0]
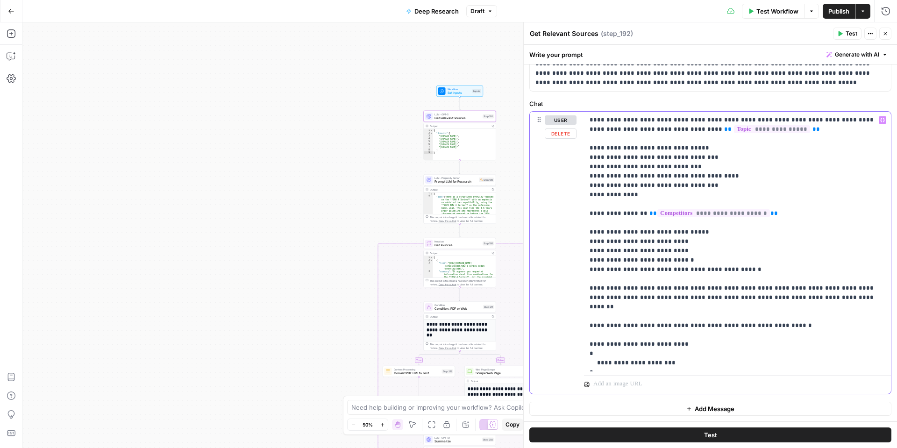
click at [797, 290] on p "**********" at bounding box center [738, 241] width 296 height 252
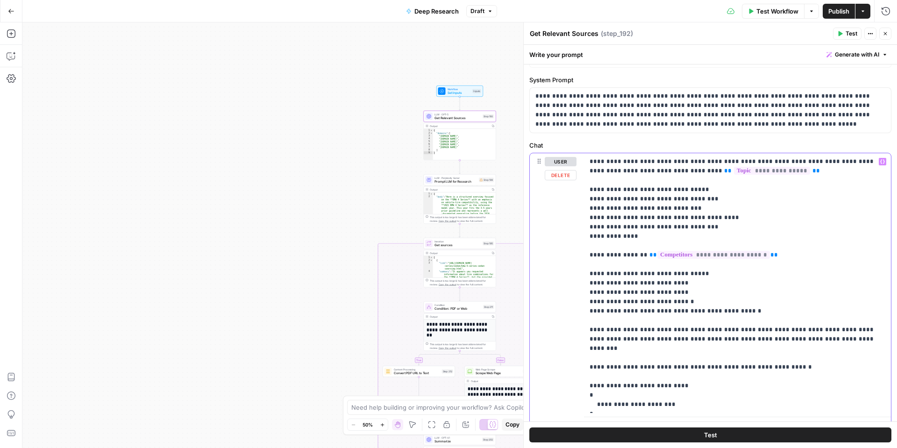
scroll to position [0, 0]
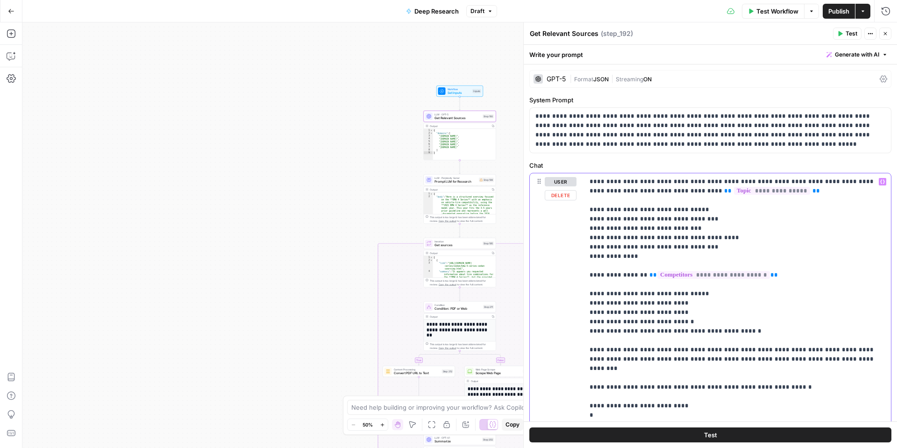
click at [724, 278] on span "**********" at bounding box center [714, 275] width 113 height 8
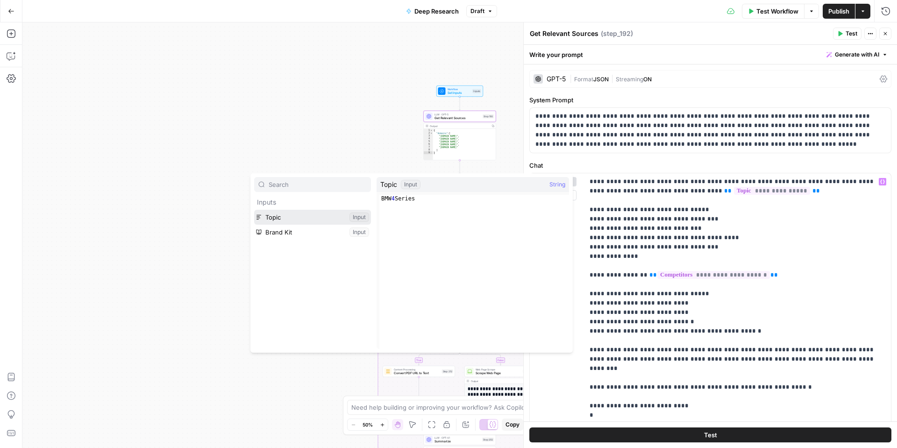
click at [315, 219] on button "Select variable Topic" at bounding box center [312, 217] width 117 height 15
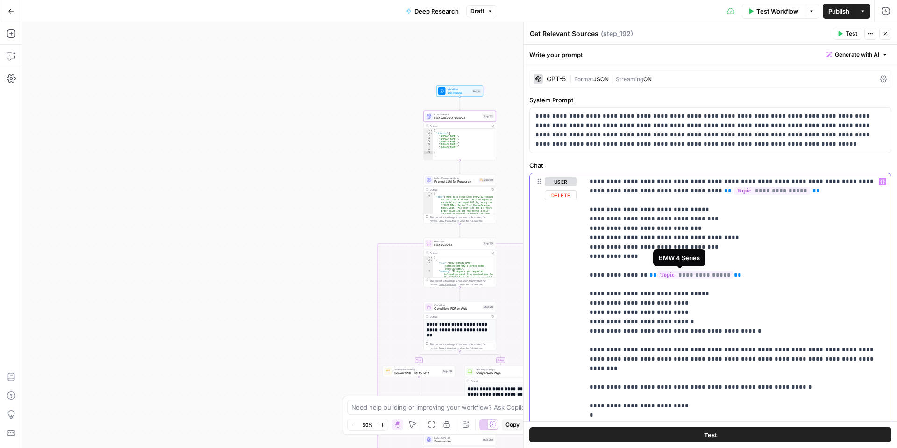
click at [665, 273] on span "**********" at bounding box center [696, 275] width 76 height 8
drag, startPoint x: 881, startPoint y: 272, endPoint x: 873, endPoint y: 270, distance: 8.6
click at [879, 271] on p "**********" at bounding box center [738, 303] width 296 height 252
click at [448, 184] on div "LLM · Perplexity Sonar Prompt LLM for Research Step 199 Copy step Delete step A…" at bounding box center [460, 179] width 72 height 11
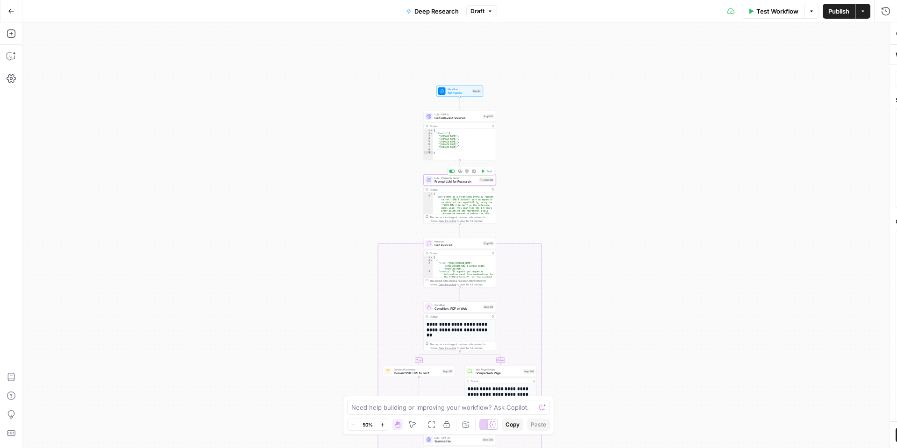
type textarea "Prompt LLM for Research"
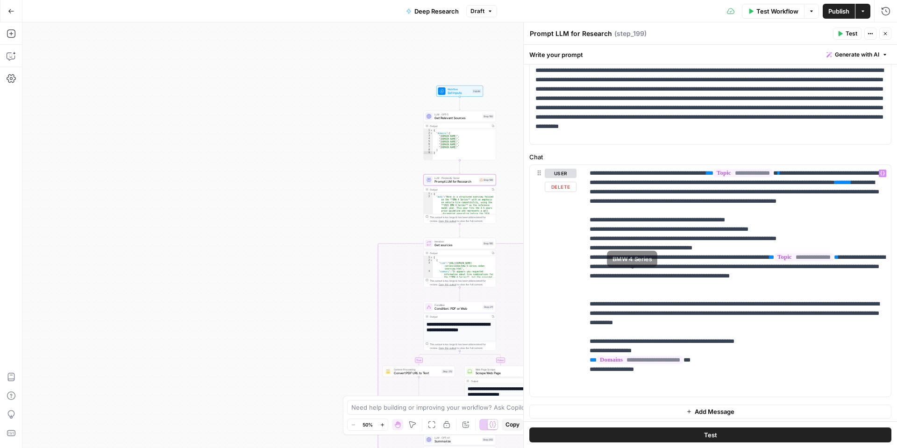
scroll to position [47, 0]
drag, startPoint x: 692, startPoint y: 275, endPoint x: 758, endPoint y: 275, distance: 66.4
click at [758, 275] on p "**********" at bounding box center [738, 280] width 296 height 224
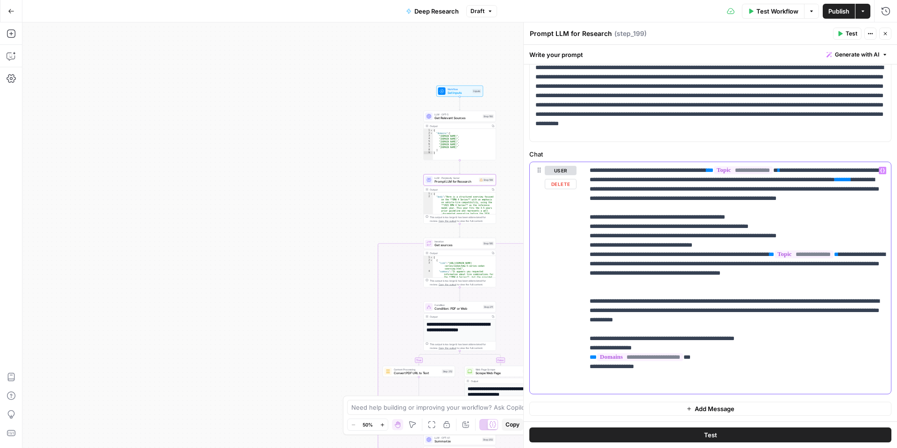
click at [675, 307] on p "**********" at bounding box center [738, 278] width 296 height 224
click at [749, 340] on p "**********" at bounding box center [738, 278] width 296 height 224
click at [885, 171] on span "Variables Menu" at bounding box center [885, 171] width 0 height 0
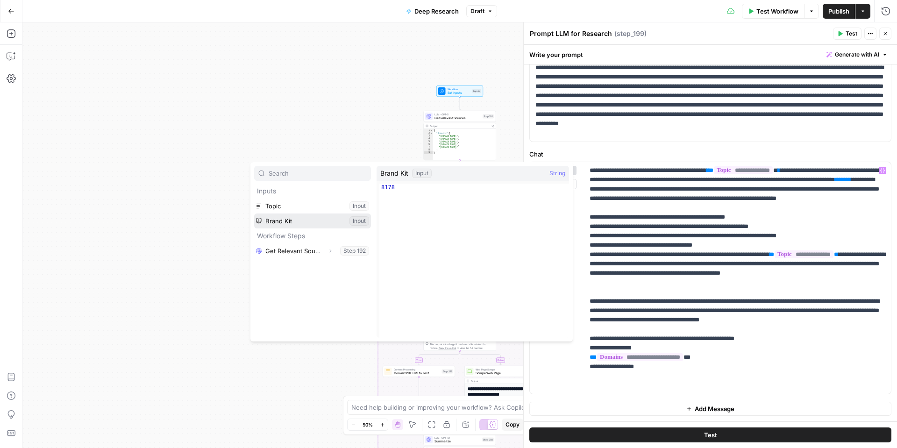
click at [298, 219] on button "Select variable Brand Kit" at bounding box center [312, 221] width 117 height 15
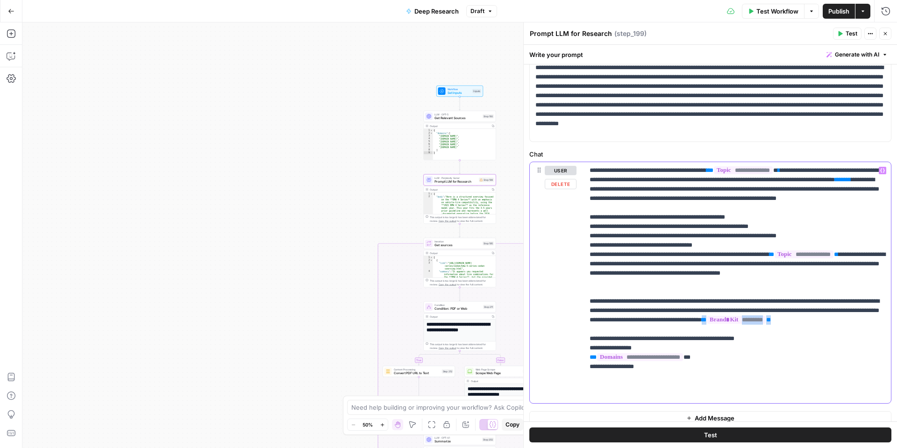
drag, startPoint x: 684, startPoint y: 351, endPoint x: 599, endPoint y: 345, distance: 85.2
click at [599, 345] on p "**********" at bounding box center [738, 283] width 296 height 234
drag, startPoint x: 849, startPoint y: 341, endPoint x: 744, endPoint y: 336, distance: 105.3
click at [744, 336] on p "**********" at bounding box center [738, 278] width 296 height 224
click at [851, 34] on span "Test" at bounding box center [852, 33] width 12 height 8
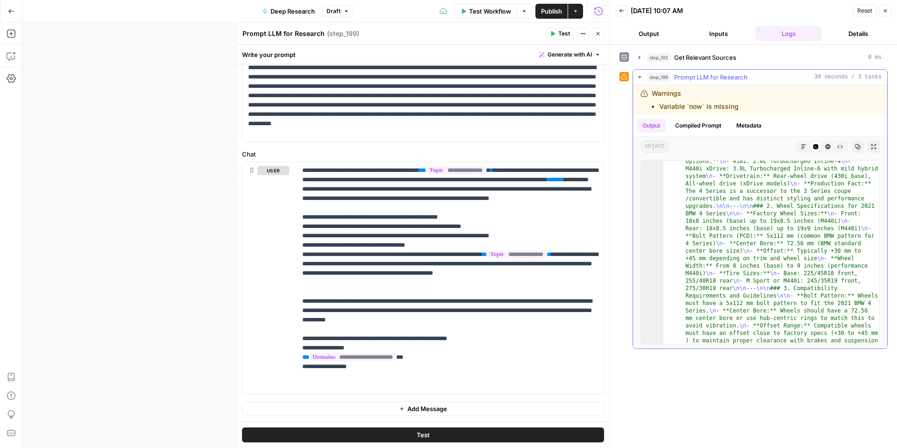
scroll to position [123, 0]
click at [598, 38] on button "Close" at bounding box center [598, 34] width 12 height 12
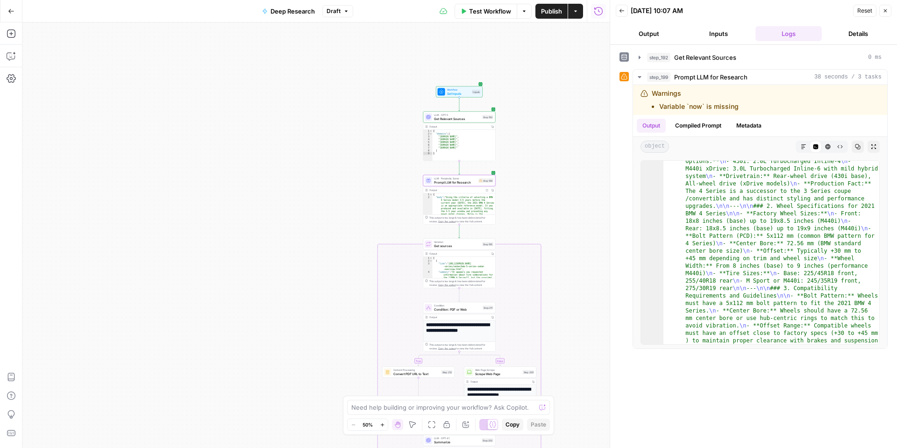
click at [447, 254] on div "Output" at bounding box center [459, 254] width 59 height 4
click at [445, 247] on span "Get sources" at bounding box center [457, 245] width 46 height 5
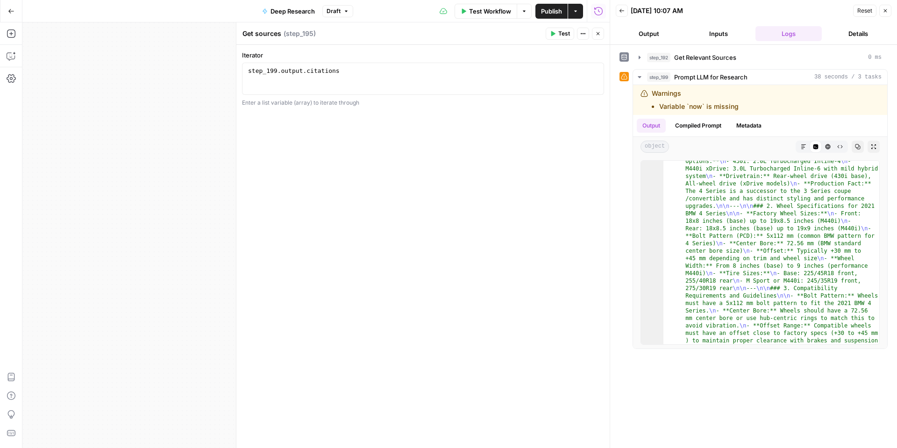
click at [882, 14] on button "Close" at bounding box center [886, 11] width 12 height 12
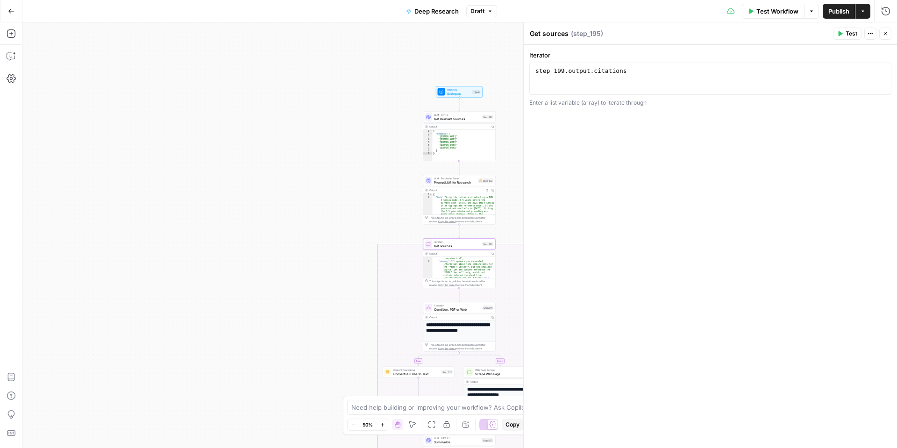
scroll to position [22, 0]
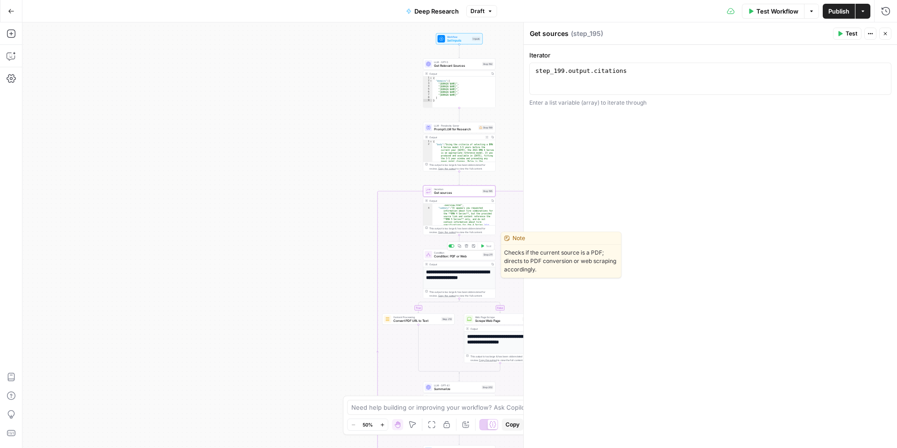
click at [447, 258] on span "Condition: PDF or Web" at bounding box center [457, 256] width 47 height 5
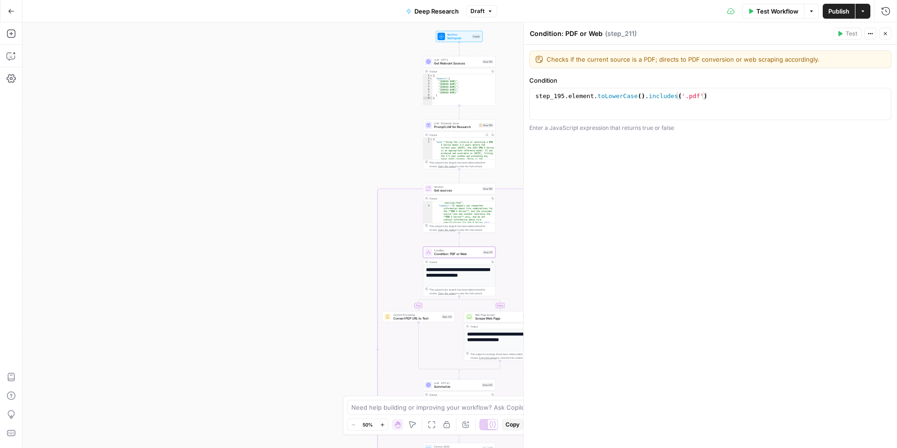
scroll to position [3, 0]
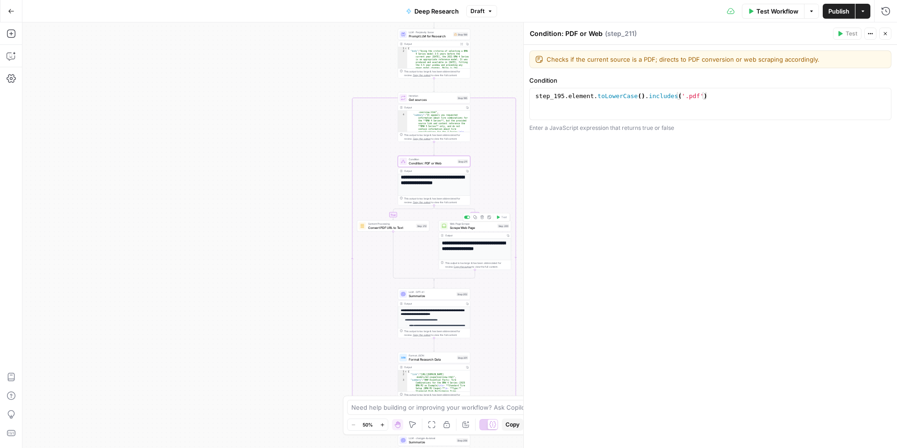
click at [474, 229] on span "Scrape Web Page" at bounding box center [473, 227] width 46 height 5
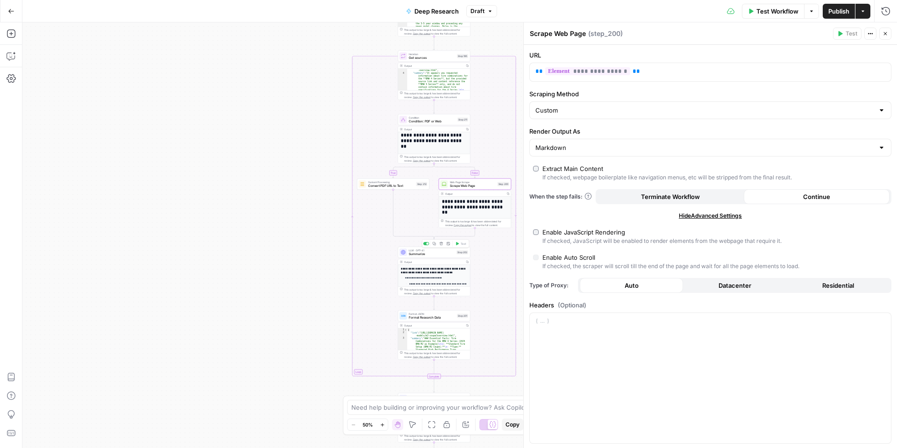
click at [419, 258] on div "LLM · GPT-4.1 Summarize Step 202 Copy step Delete step Add Note Test" at bounding box center [434, 252] width 72 height 11
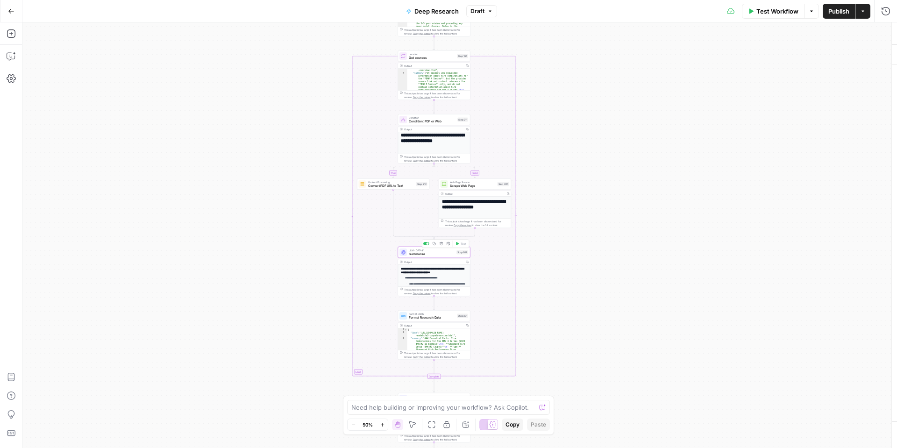
type textarea "Summarize"
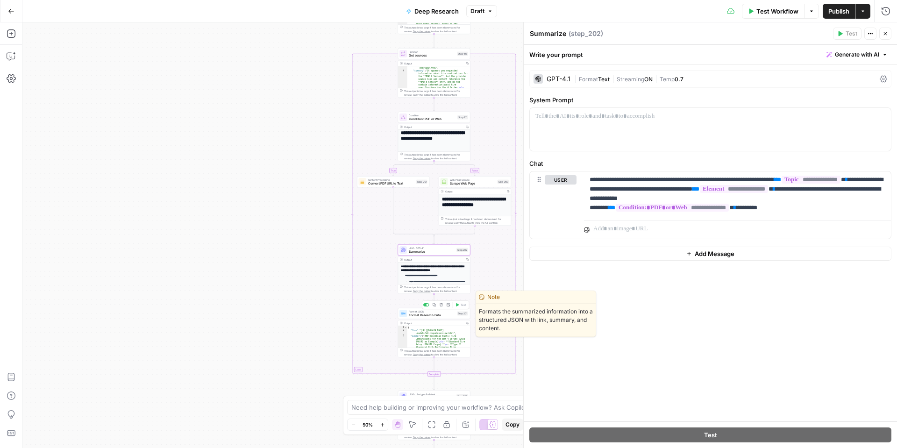
click at [427, 315] on span "Format Research Data" at bounding box center [432, 315] width 46 height 5
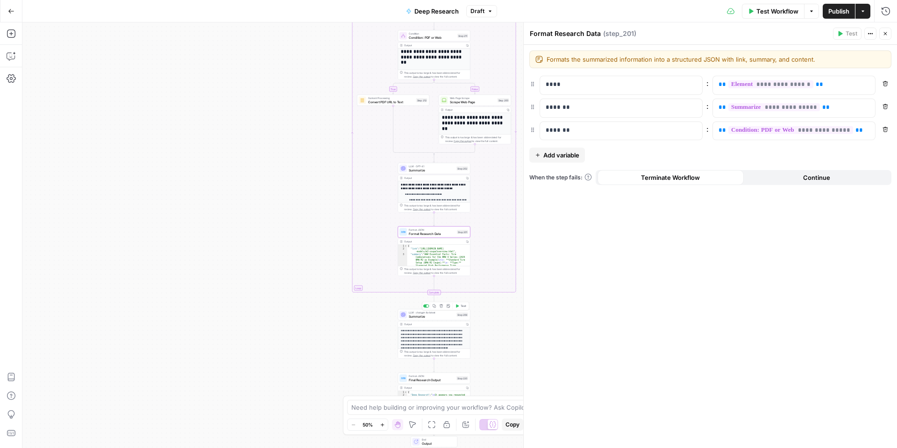
click at [427, 317] on span "Summarize" at bounding box center [432, 316] width 46 height 5
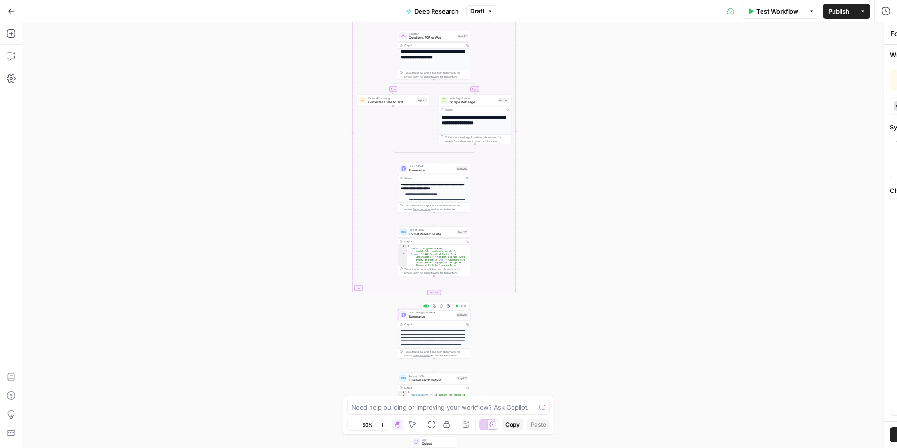
type textarea "Summarize"
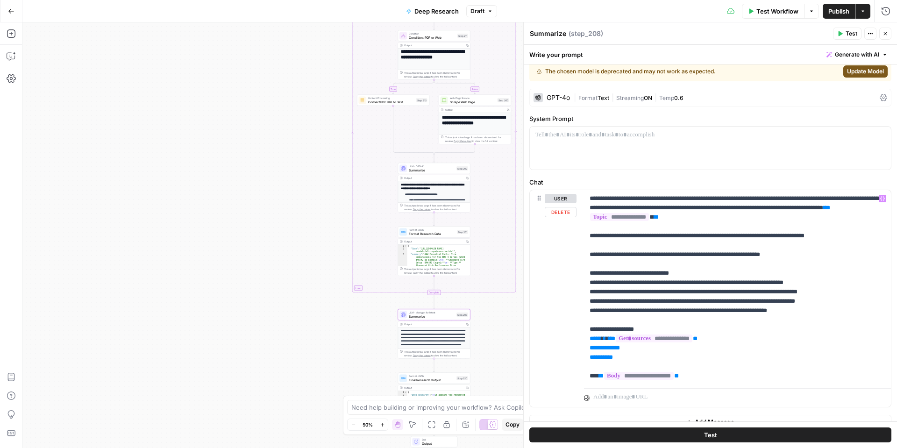
scroll to position [9, 0]
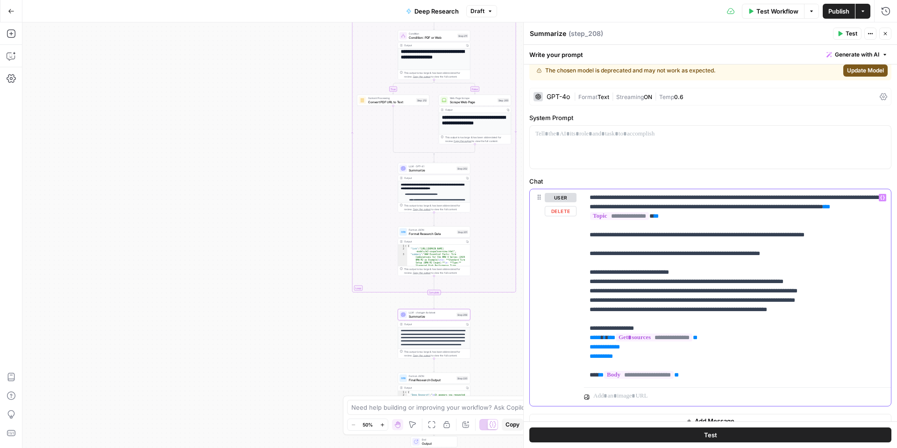
click at [627, 215] on p "**********" at bounding box center [738, 286] width 296 height 187
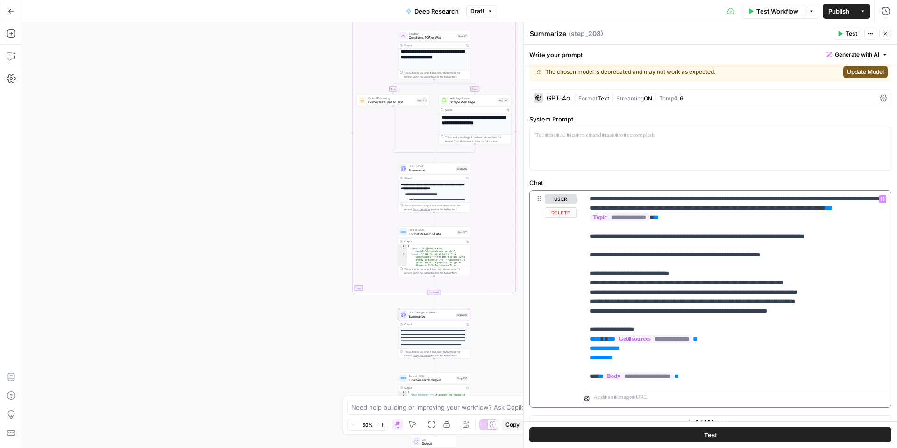
scroll to position [21, 0]
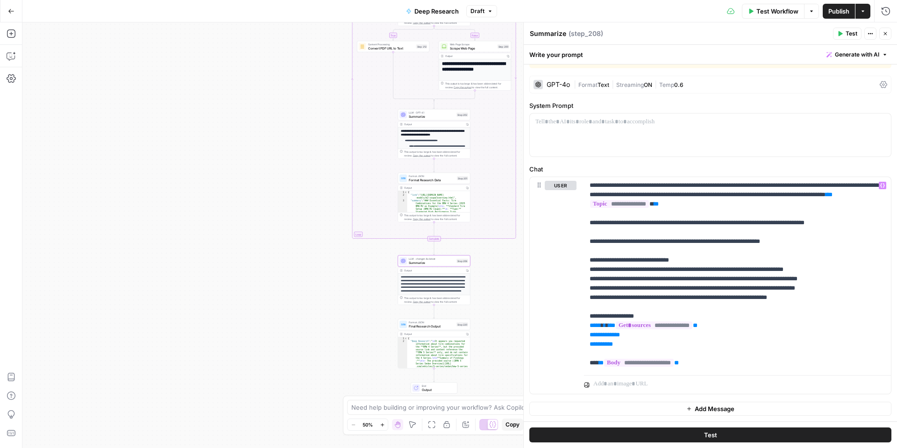
click at [888, 36] on button "Close" at bounding box center [886, 34] width 12 height 12
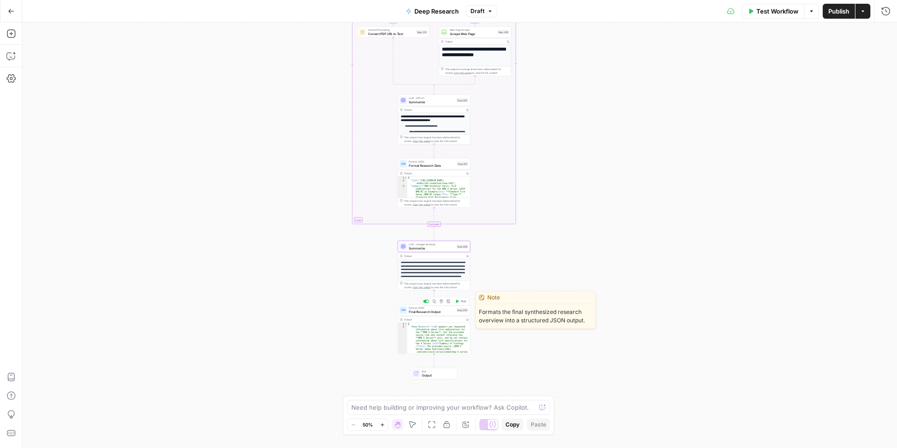
click at [433, 315] on div "Format JSON Final Research Output Step 220 Copy step Delete step Edit Note Test" at bounding box center [434, 310] width 72 height 11
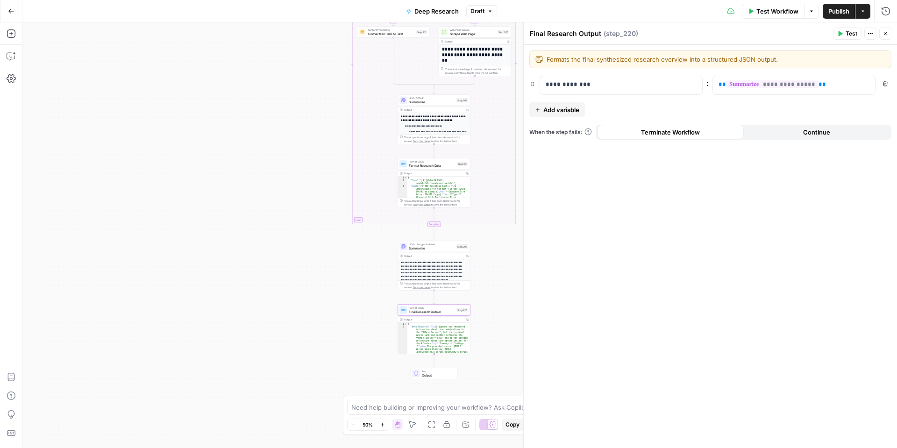
type textarea "**********"
click at [447, 343] on div "{ "Deep_Research" : " \n It appears you requested information about tire combin…" at bounding box center [439, 445] width 63 height 244
click at [437, 318] on div "Output" at bounding box center [433, 320] width 59 height 4
click at [890, 31] on button "Close" at bounding box center [886, 34] width 12 height 12
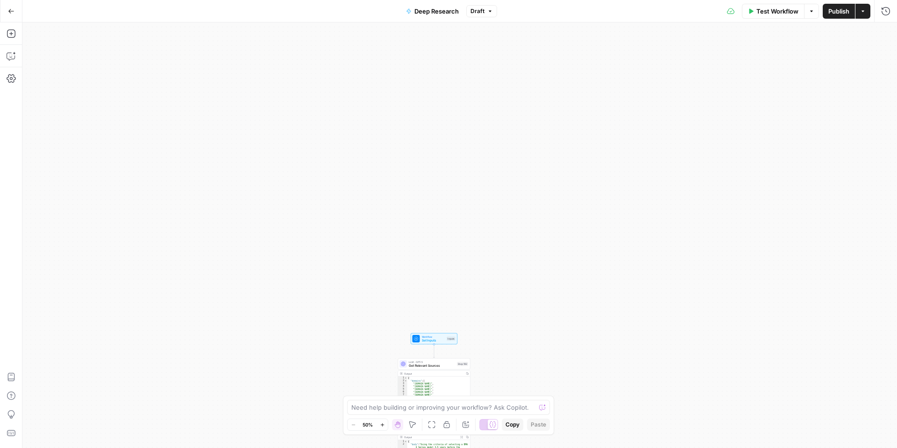
drag, startPoint x: 845, startPoint y: 14, endPoint x: 830, endPoint y: 60, distance: 49.2
click at [845, 14] on span "Publish" at bounding box center [839, 11] width 21 height 9
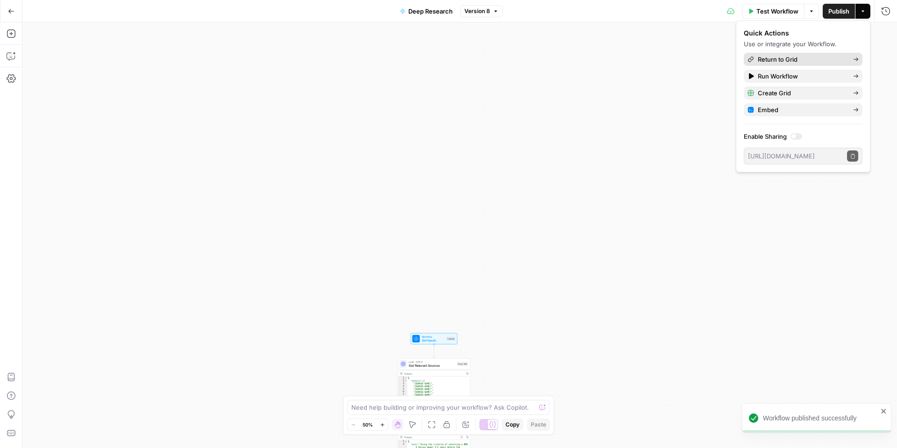
click at [792, 56] on span "Return to Grid" at bounding box center [802, 59] width 88 height 9
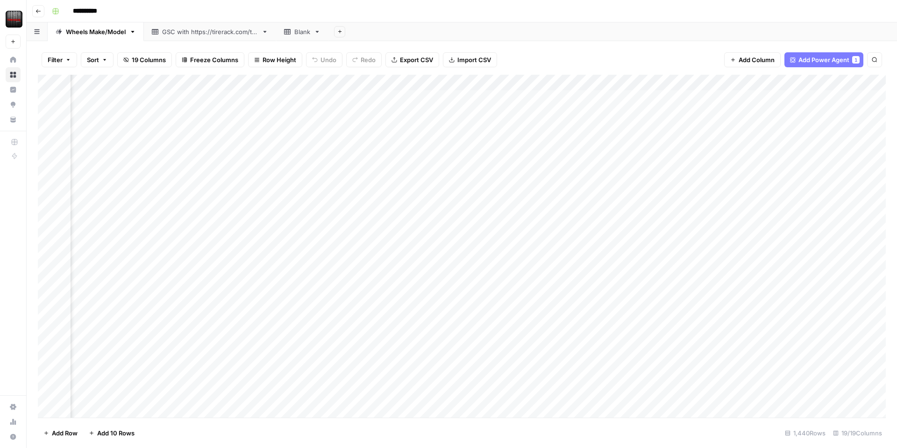
scroll to position [0, 521]
click at [642, 83] on div "Add Column" at bounding box center [462, 246] width 848 height 343
click at [607, 174] on span "Edit Workflow" at bounding box center [636, 174] width 82 height 9
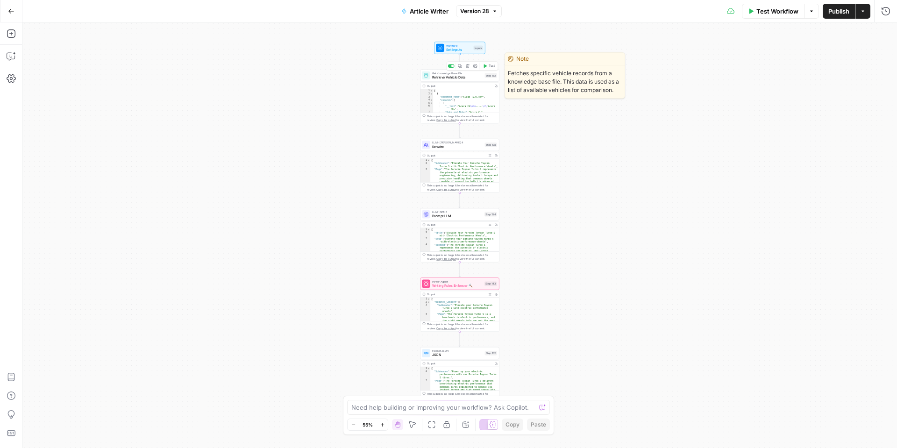
click at [437, 79] on span "Retrieve Vehicle Data" at bounding box center [457, 77] width 50 height 5
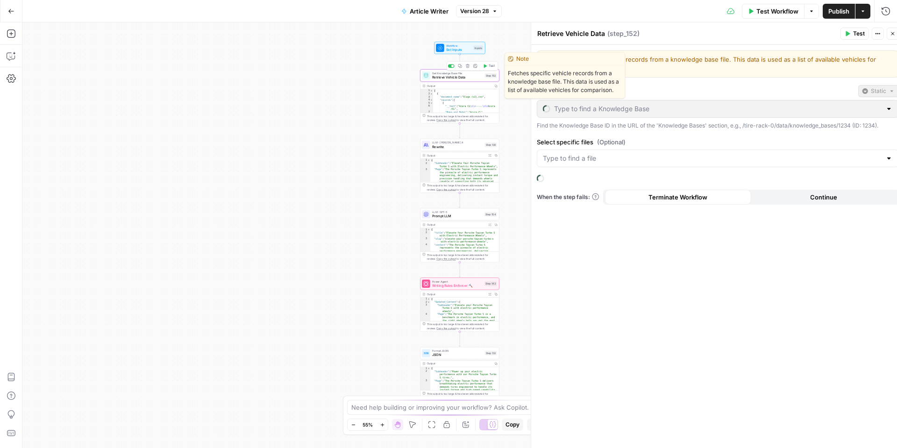
type input "Slugs"
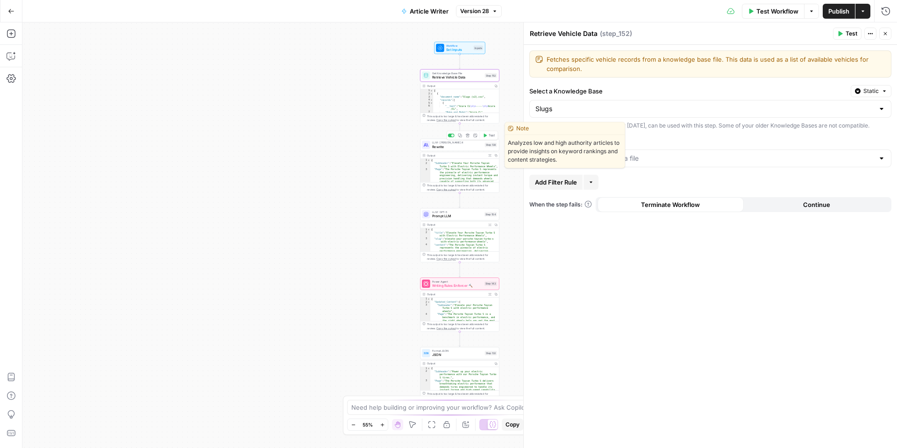
drag, startPoint x: 437, startPoint y: 145, endPoint x: 442, endPoint y: 157, distance: 12.4
click at [437, 145] on span "Rewrite" at bounding box center [457, 146] width 50 height 5
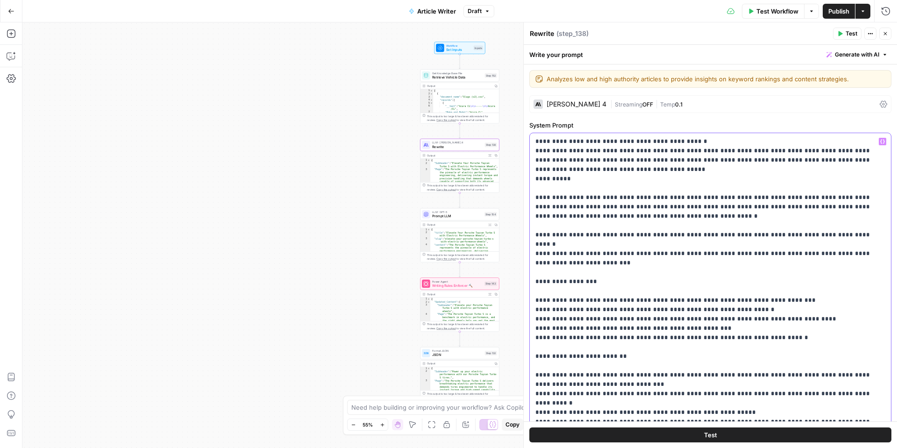
click at [536, 179] on p "**********" at bounding box center [711, 300] width 350 height 327
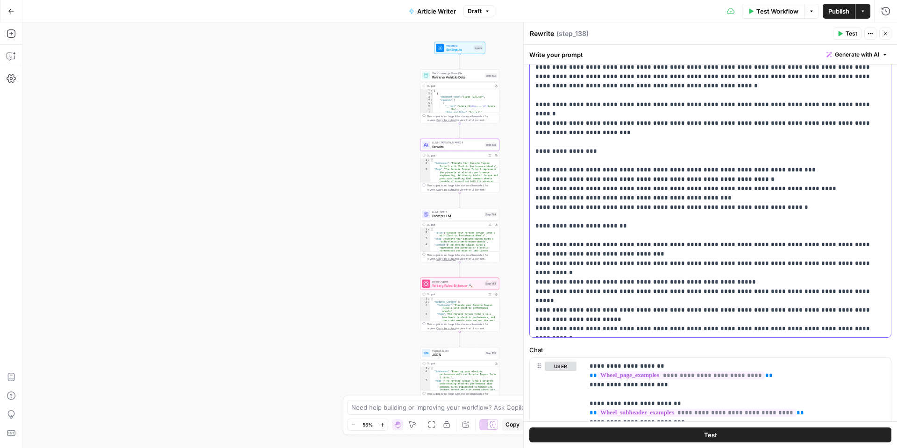
scroll to position [128, 0]
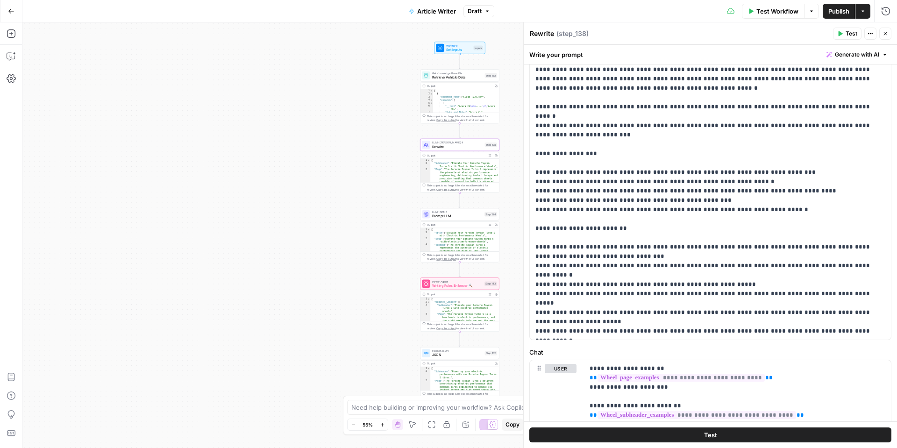
click at [870, 32] on icon "button" at bounding box center [871, 34] width 6 height 6
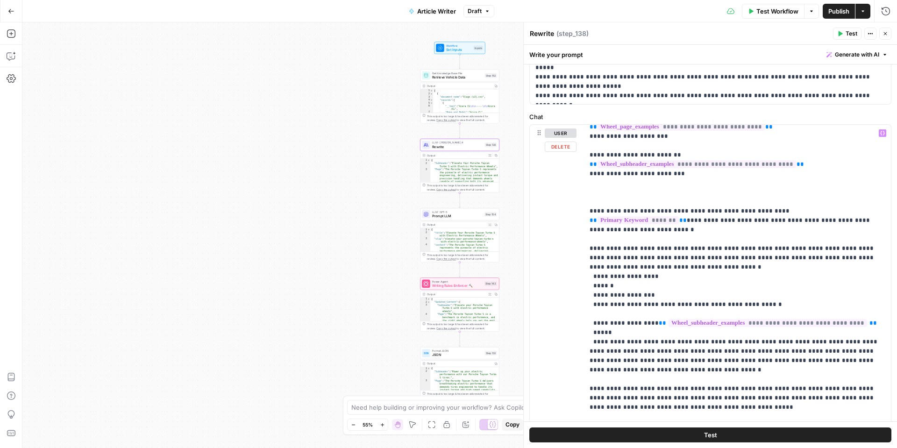
scroll to position [30, 0]
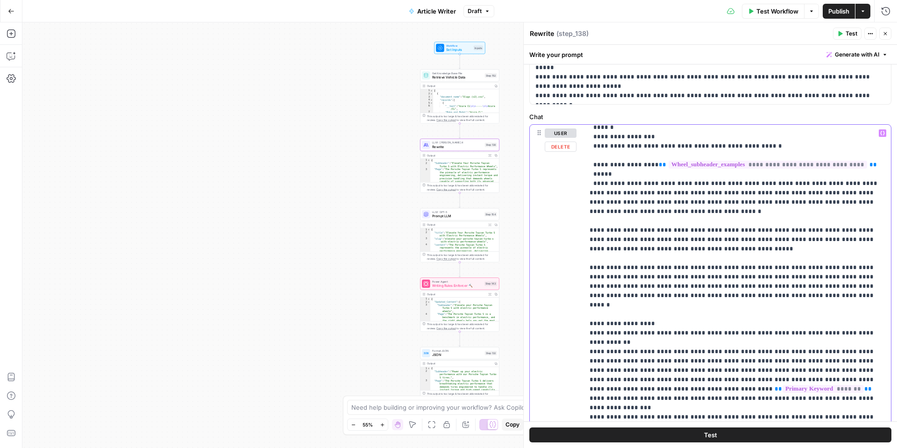
scroll to position [175, 0]
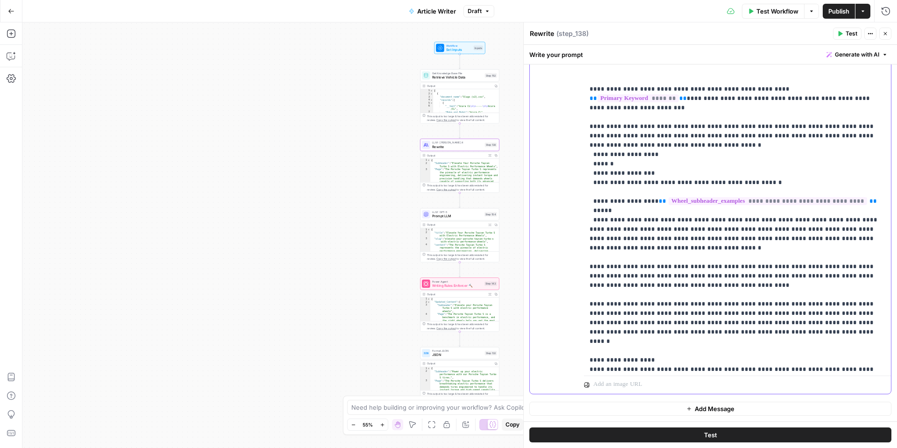
scroll to position [0, 0]
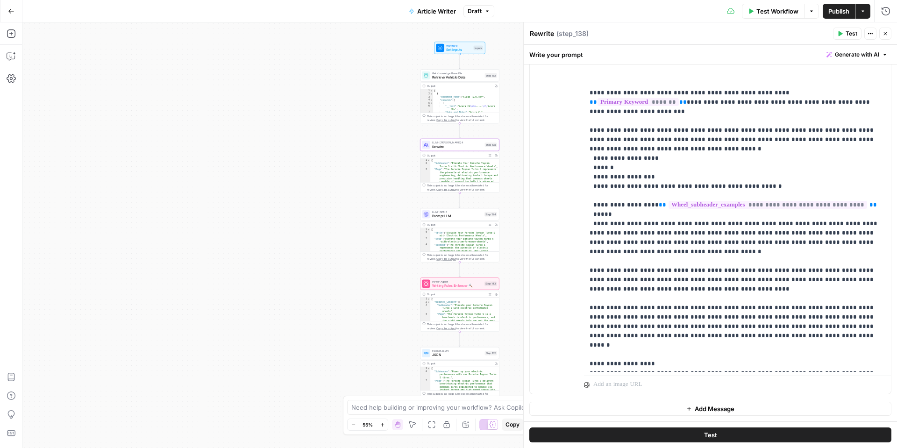
click at [839, 36] on icon "button" at bounding box center [841, 33] width 4 height 5
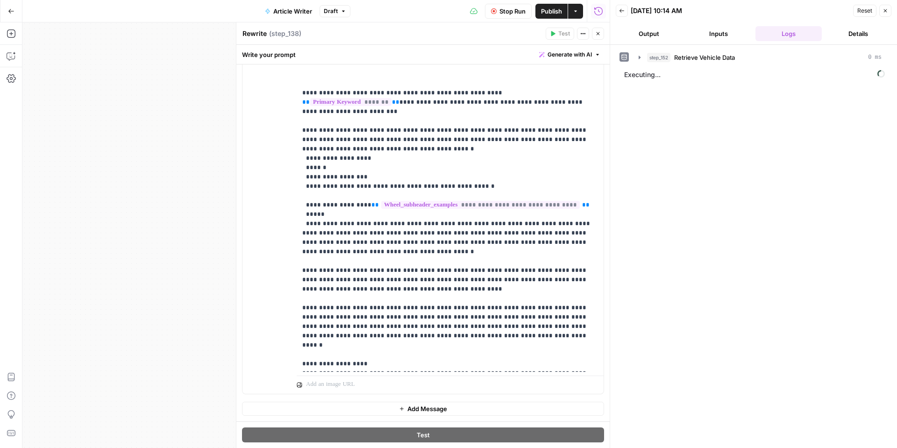
click at [789, 33] on button "Logs" at bounding box center [789, 33] width 66 height 15
click at [845, 29] on button "Details" at bounding box center [859, 33] width 66 height 15
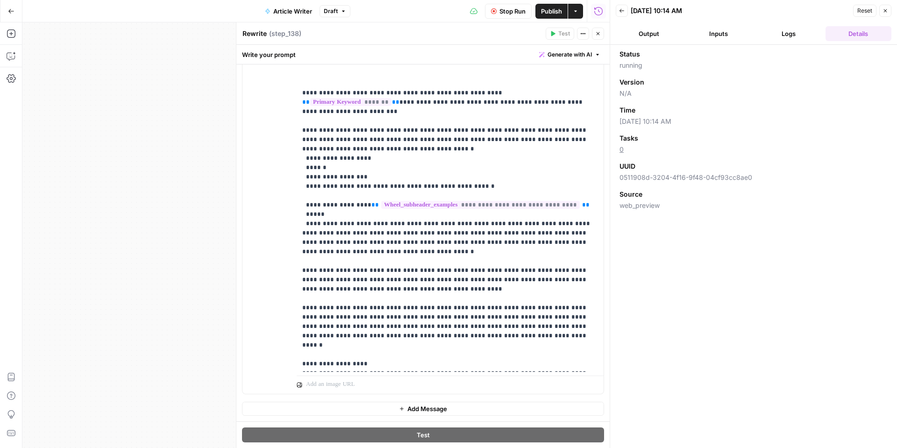
click at [804, 35] on button "Logs" at bounding box center [789, 33] width 66 height 15
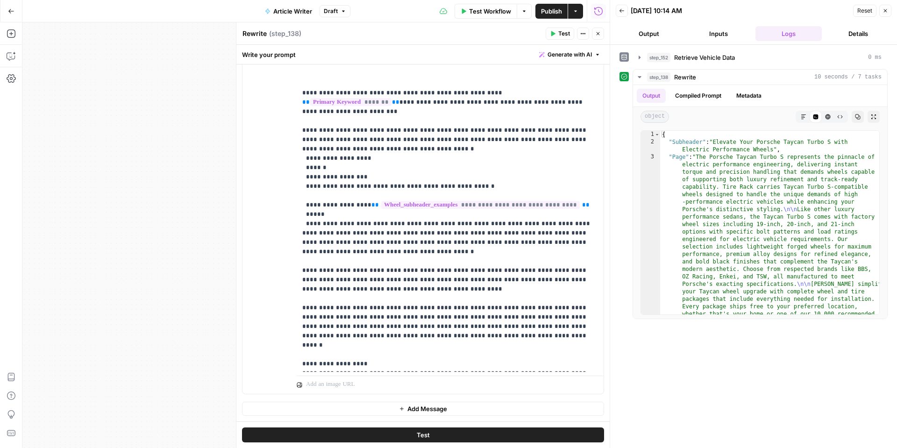
click at [649, 32] on button "Output" at bounding box center [649, 33] width 66 height 15
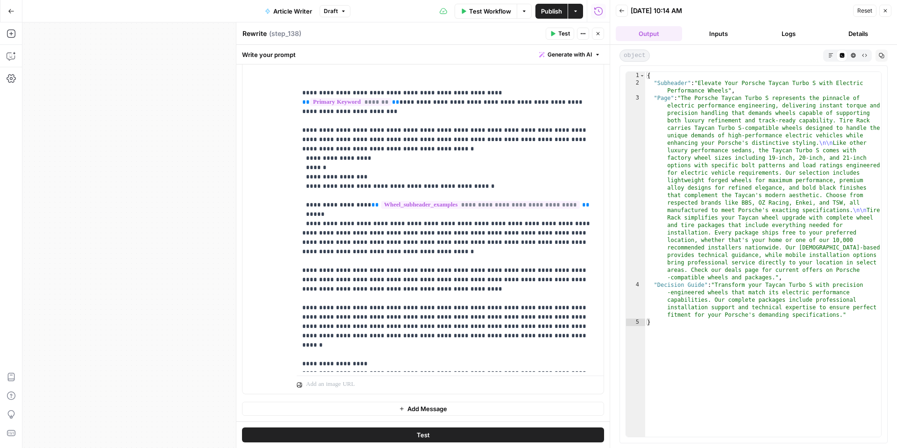
click at [880, 14] on button "Close" at bounding box center [886, 11] width 12 height 12
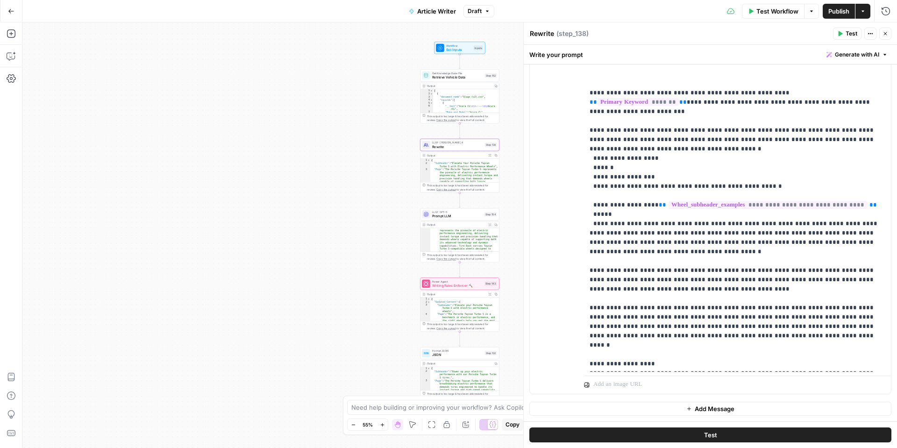
scroll to position [33, 0]
click at [884, 35] on icon "button" at bounding box center [885, 33] width 3 height 3
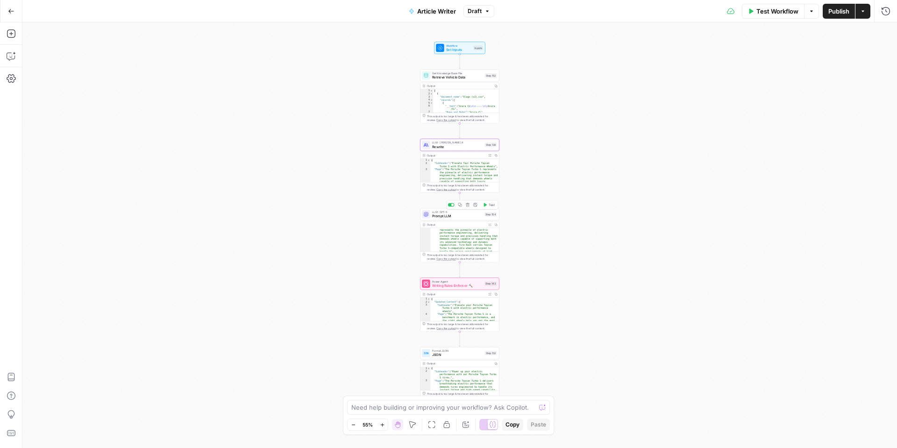
click at [456, 215] on span "Prompt LLM" at bounding box center [457, 216] width 50 height 5
